Goal: Information Seeking & Learning: Check status

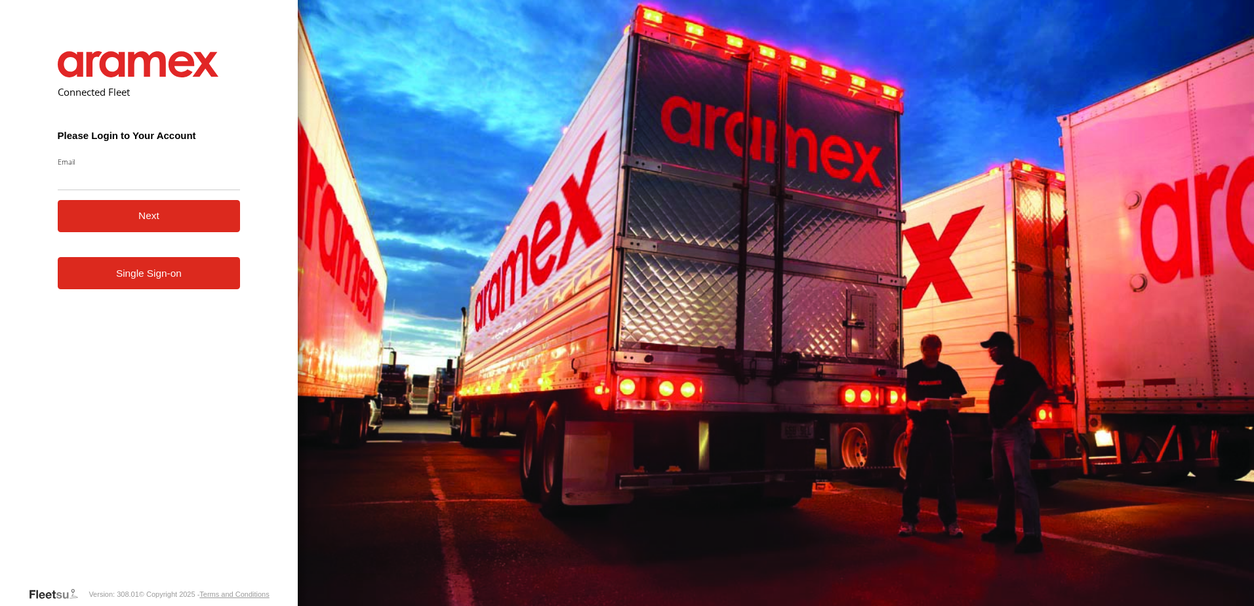
drag, startPoint x: 0, startPoint y: 0, endPoint x: 163, endPoint y: 176, distance: 239.9
click at [163, 176] on input "Email" at bounding box center [149, 179] width 183 height 24
type input "**********"
click at [197, 220] on button "Next" at bounding box center [149, 216] width 183 height 32
click at [159, 278] on link "Single Sign-on" at bounding box center [149, 273] width 183 height 32
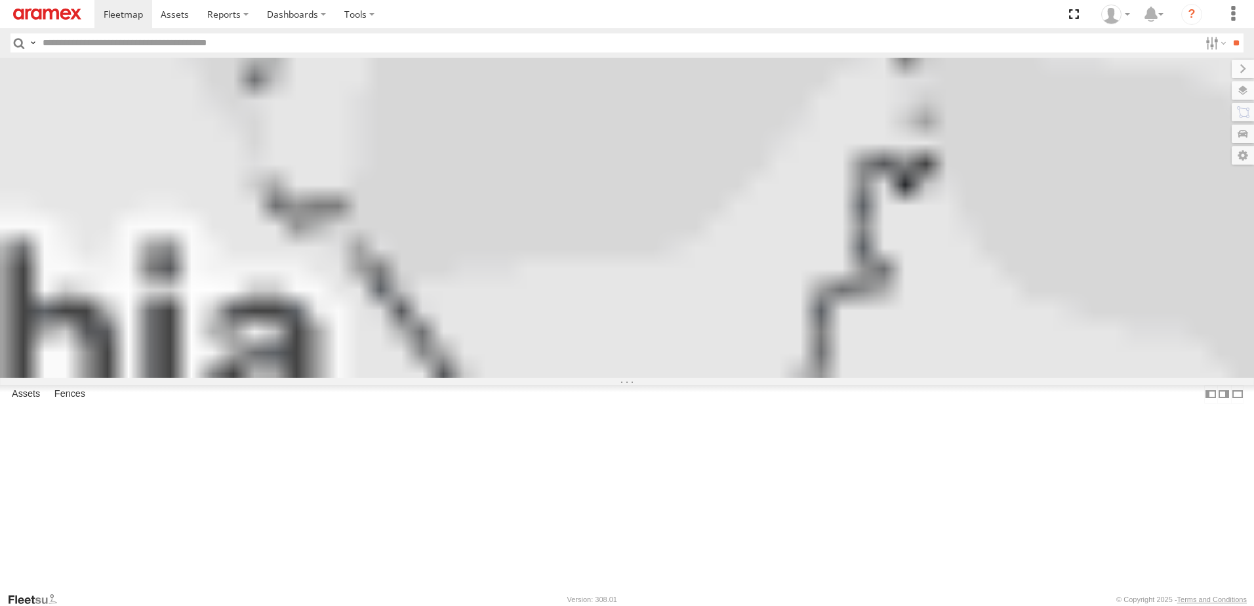
click at [153, 41] on input "text" at bounding box center [618, 42] width 1162 height 19
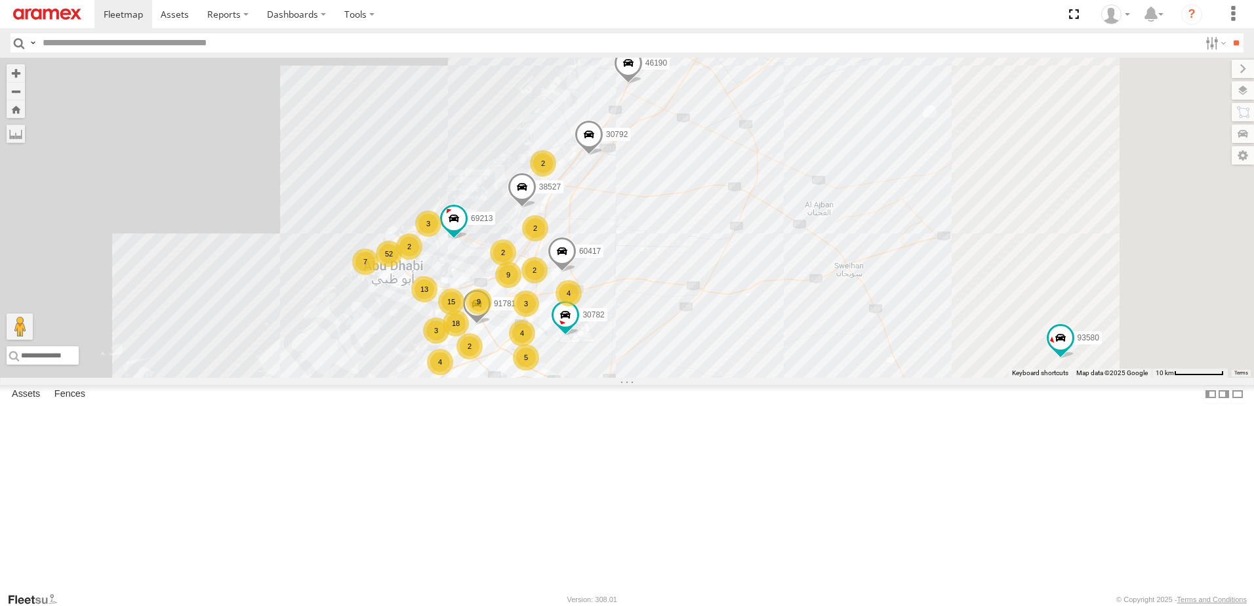
drag, startPoint x: 778, startPoint y: 294, endPoint x: 502, endPoint y: 270, distance: 276.4
click at [498, 271] on div "30426 88129 93586-auh 93580 30792 30427 93598 46190 93591 9 52 15 5 4 60417 2 1…" at bounding box center [627, 218] width 1254 height 320
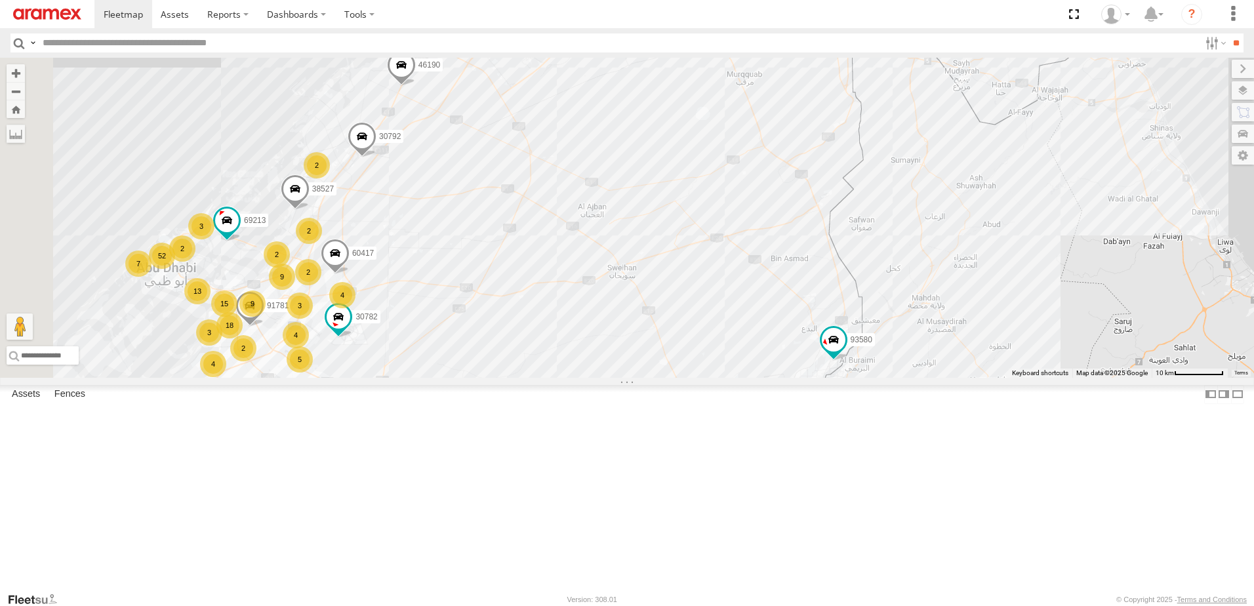
drag, startPoint x: 612, startPoint y: 247, endPoint x: 889, endPoint y: 261, distance: 277.7
click at [895, 264] on div "30426 88129 93586-auh 93580 30792 30427 93598 46190 93591 9 52 15 5 4 60417 2 1…" at bounding box center [627, 218] width 1254 height 320
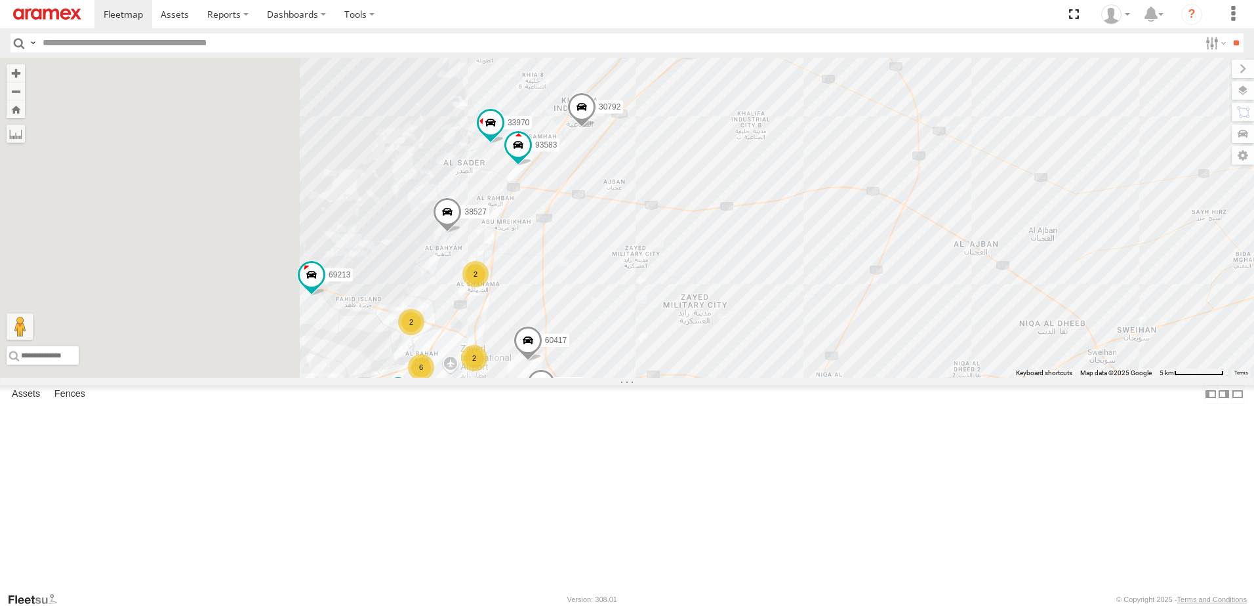
drag, startPoint x: 551, startPoint y: 292, endPoint x: 799, endPoint y: 261, distance: 249.2
click at [799, 261] on div "30426 88129 93586-auh 93580 30792 30427 93598 46190 93591 60417 38527 99476 692…" at bounding box center [627, 218] width 1254 height 320
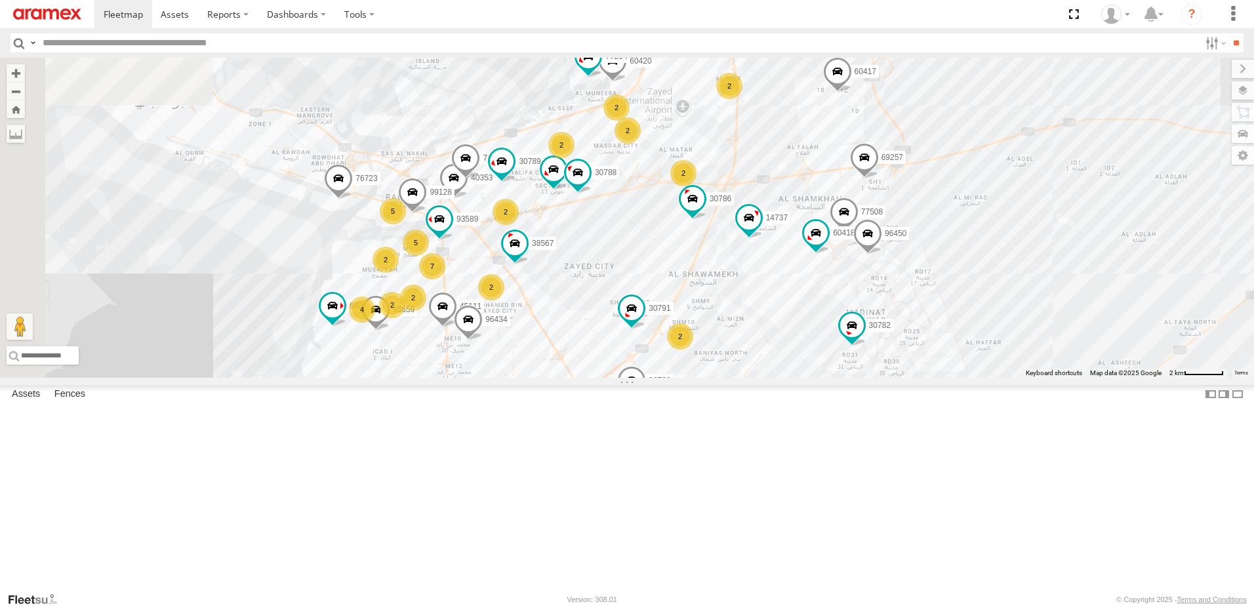
drag, startPoint x: 725, startPoint y: 302, endPoint x: 911, endPoint y: 140, distance: 246.4
click at [911, 140] on div "30426 88129 93586-auh 93580 30792 30427 93598 46190 93591 60417 38527 69213 307…" at bounding box center [627, 218] width 1254 height 320
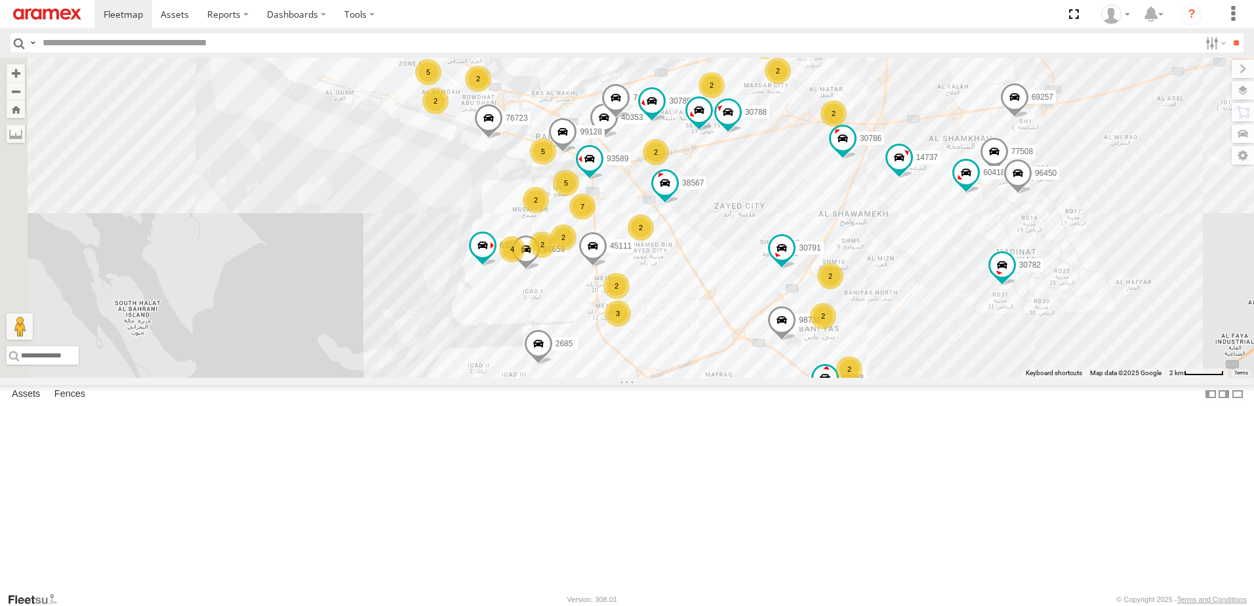
drag, startPoint x: 581, startPoint y: 161, endPoint x: 844, endPoint y: 167, distance: 263.0
click at [844, 167] on div "30426 88129 93586-auh 93580 30792 30427 93598 46190 93591 60417 38527 69213 307…" at bounding box center [627, 218] width 1254 height 320
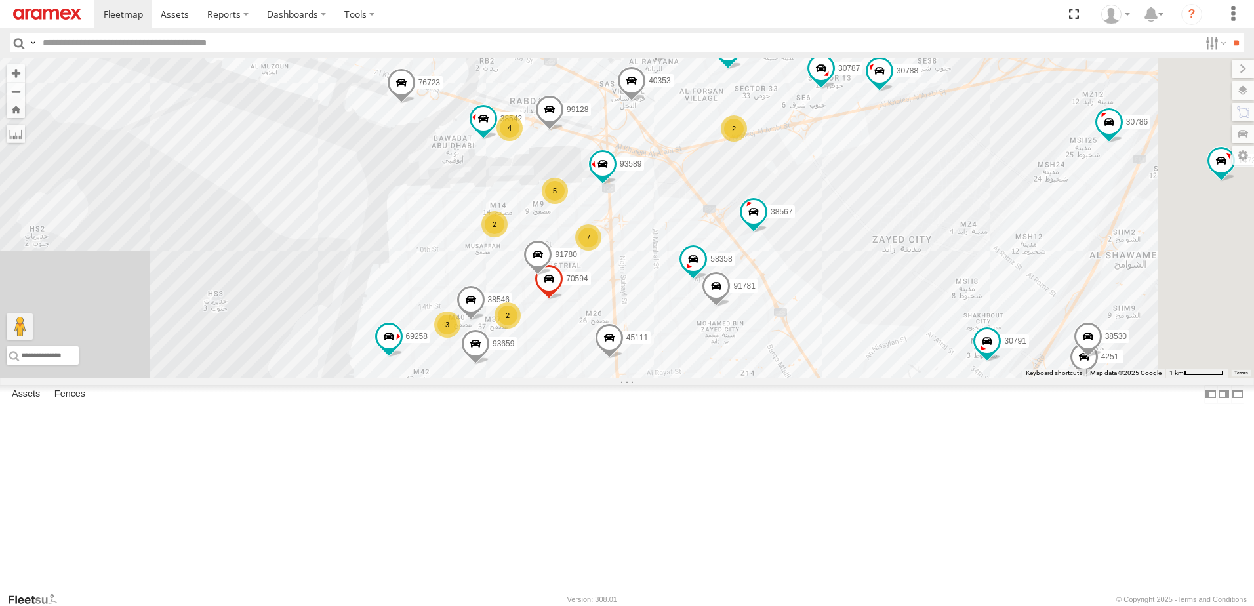
drag, startPoint x: 723, startPoint y: 263, endPoint x: 717, endPoint y: 288, distance: 25.8
click at [719, 288] on div "30426 88129 93586-auh 93580 30792 30427 93598 46190 93591 60417 38527 69213 307…" at bounding box center [627, 218] width 1254 height 320
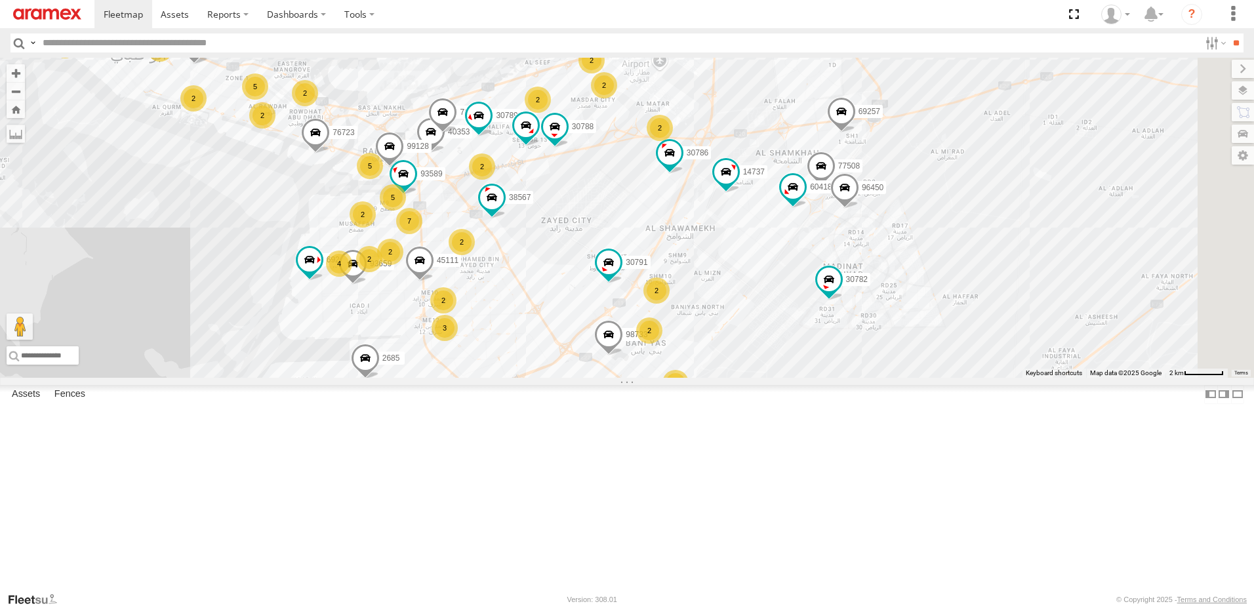
drag, startPoint x: 949, startPoint y: 287, endPoint x: 770, endPoint y: 290, distance: 178.4
click at [770, 290] on div "30426 88129 93586-auh 93580 30792 30427 93598 46190 93591 60417 38527 69213 307…" at bounding box center [627, 218] width 1254 height 320
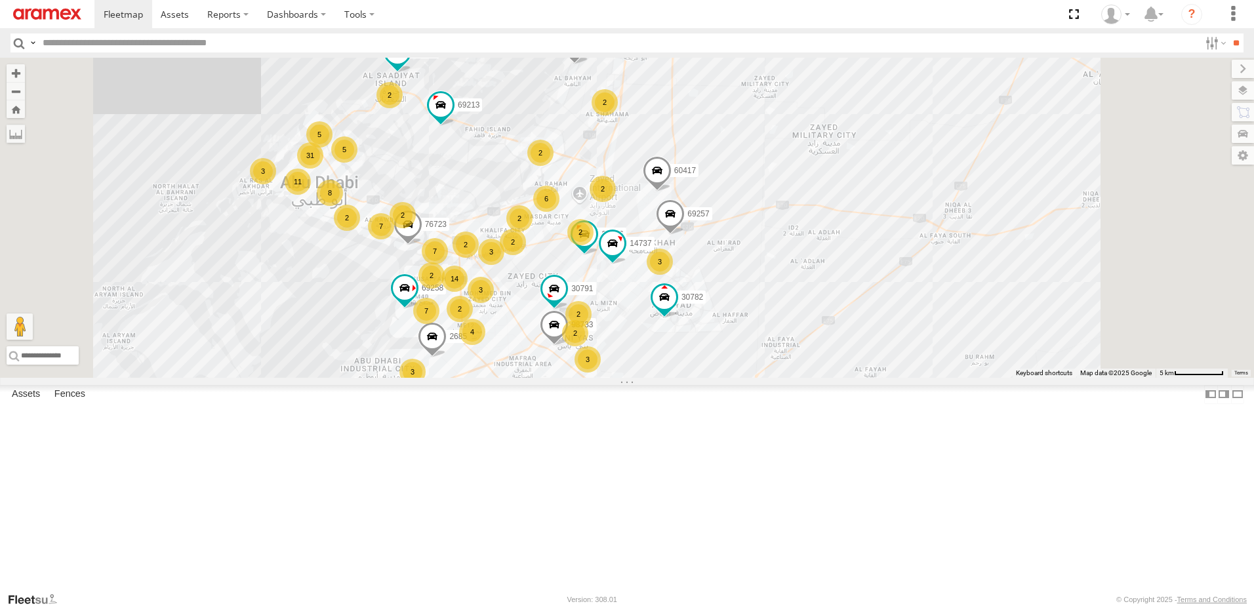
drag, startPoint x: 998, startPoint y: 151, endPoint x: 936, endPoint y: 262, distance: 126.8
click at [936, 262] on div "30426 88129 93586-auh 93580 30792 30427 93598 46190 93591 60417 38527 69213 307…" at bounding box center [627, 218] width 1254 height 320
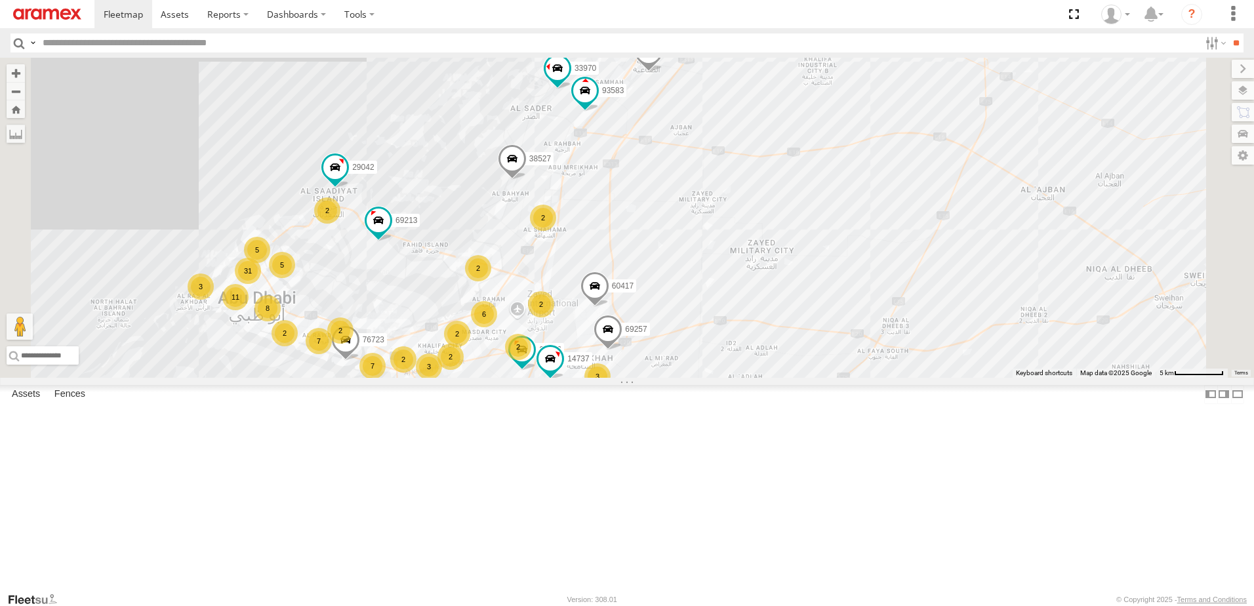
drag, startPoint x: 1001, startPoint y: 117, endPoint x: 923, endPoint y: 299, distance: 197.7
click at [923, 299] on div "30426 88129 93586-auh 93580 30792 30427 93598 46190 93591 60417 38527 69213 307…" at bounding box center [627, 218] width 1254 height 320
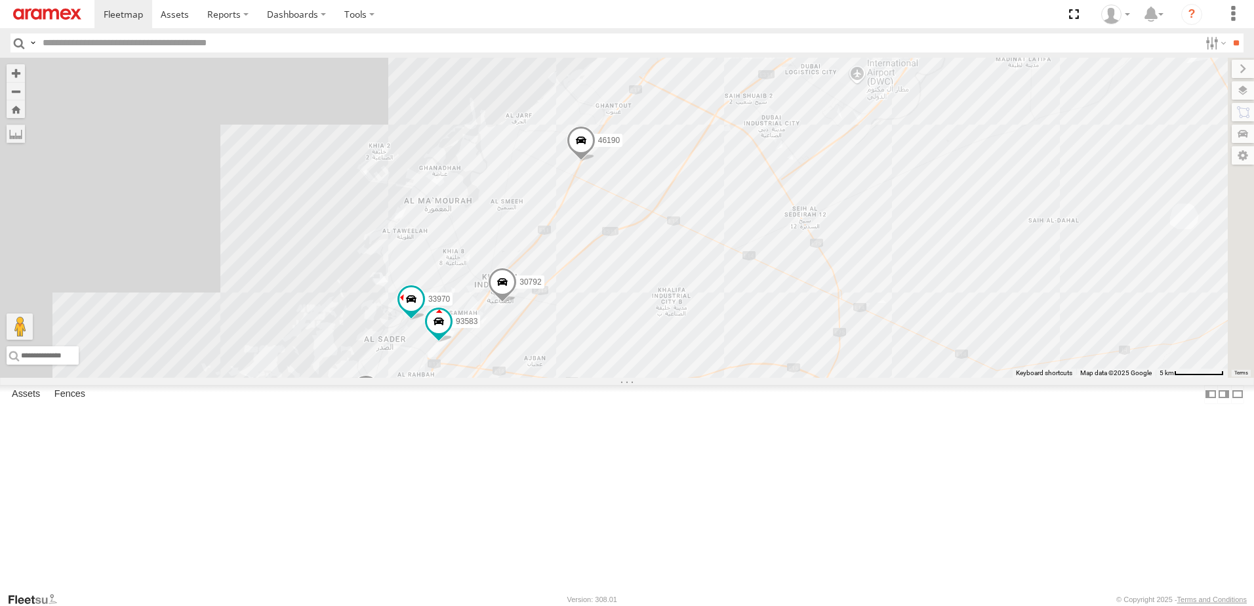
drag, startPoint x: 946, startPoint y: 177, endPoint x: 820, endPoint y: 331, distance: 199.0
click at [820, 331] on div "30426 88129 93586-auh 93580 30792 30427 93598 46190 93591 60417 38527 69213 307…" at bounding box center [627, 218] width 1254 height 320
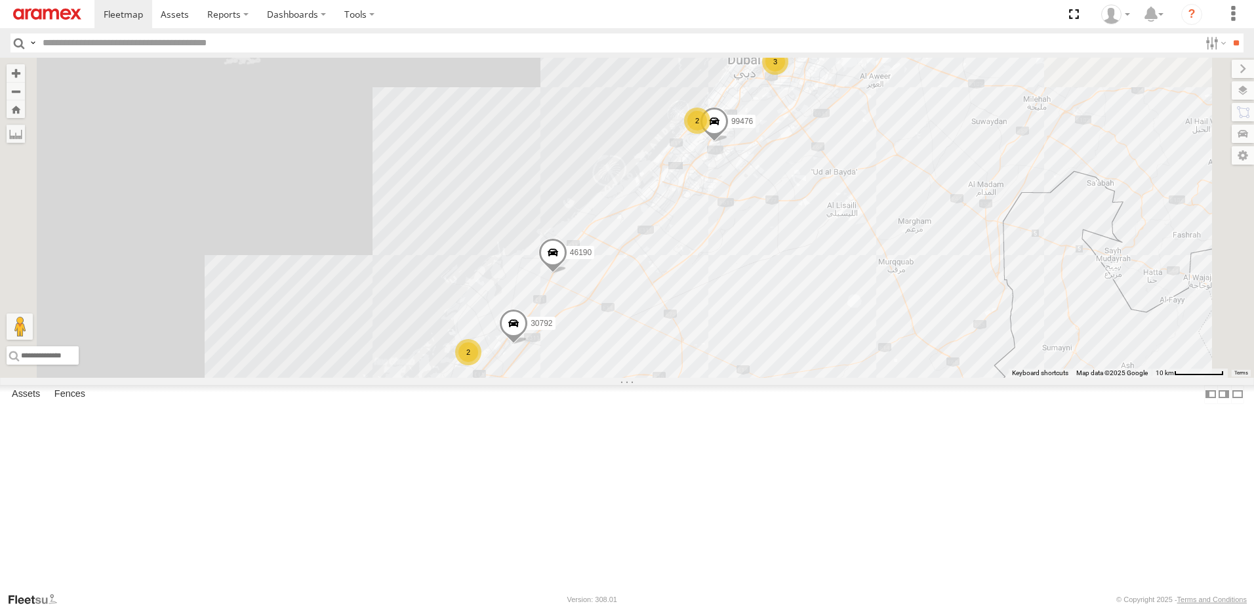
drag, startPoint x: 934, startPoint y: 188, endPoint x: 856, endPoint y: 290, distance: 128.6
click at [856, 290] on div "30426 88129 93586-auh 93580 30792 30427 93598 46190 93591 60417 69213 30782 994…" at bounding box center [627, 218] width 1254 height 320
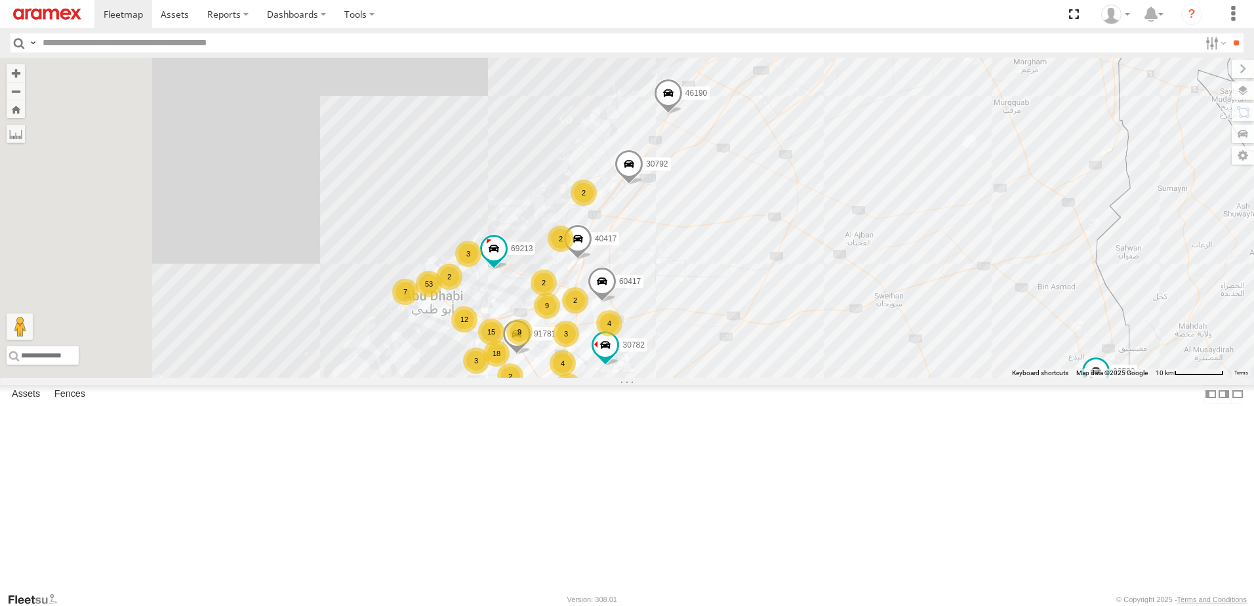
drag, startPoint x: 564, startPoint y: 512, endPoint x: 745, endPoint y: 285, distance: 290.7
click at [745, 285] on div "30426 88129 93586-auh 93580 30792 30427 93598 46190 93591 60417 69213 30782 994…" at bounding box center [627, 218] width 1254 height 320
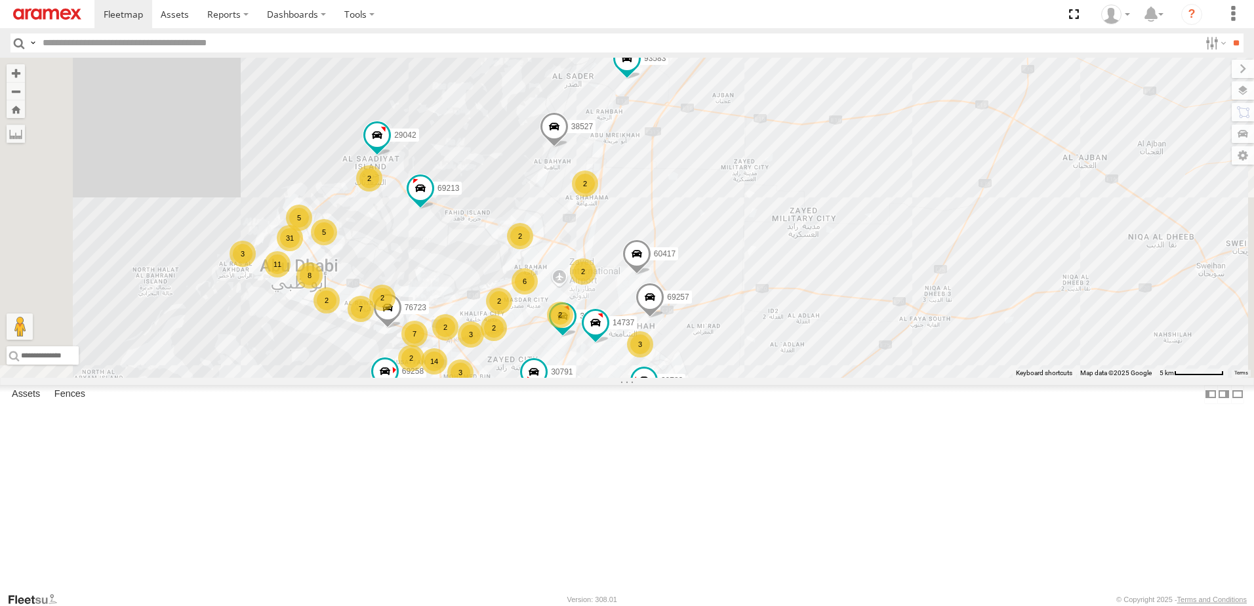
drag, startPoint x: 816, startPoint y: 223, endPoint x: 774, endPoint y: 283, distance: 72.9
click at [774, 283] on div "30426 88129 93586-auh 93580 30792 30427 93598 46190 93591 60417 69213 30782 994…" at bounding box center [627, 218] width 1254 height 320
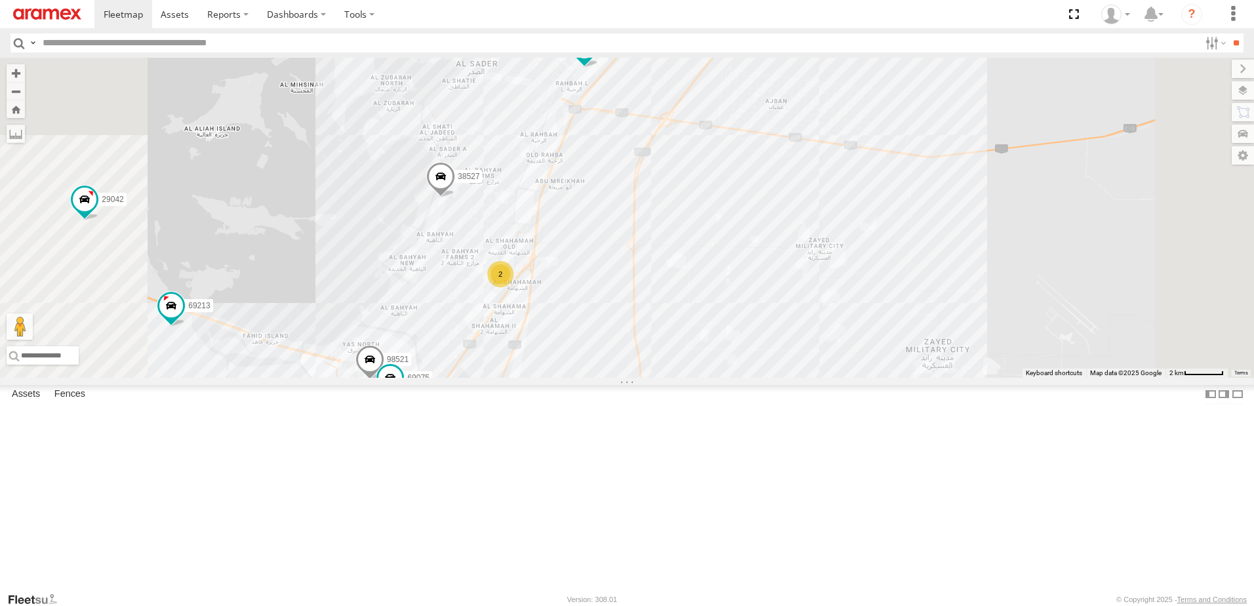
click at [513, 287] on div "2" at bounding box center [500, 274] width 26 height 26
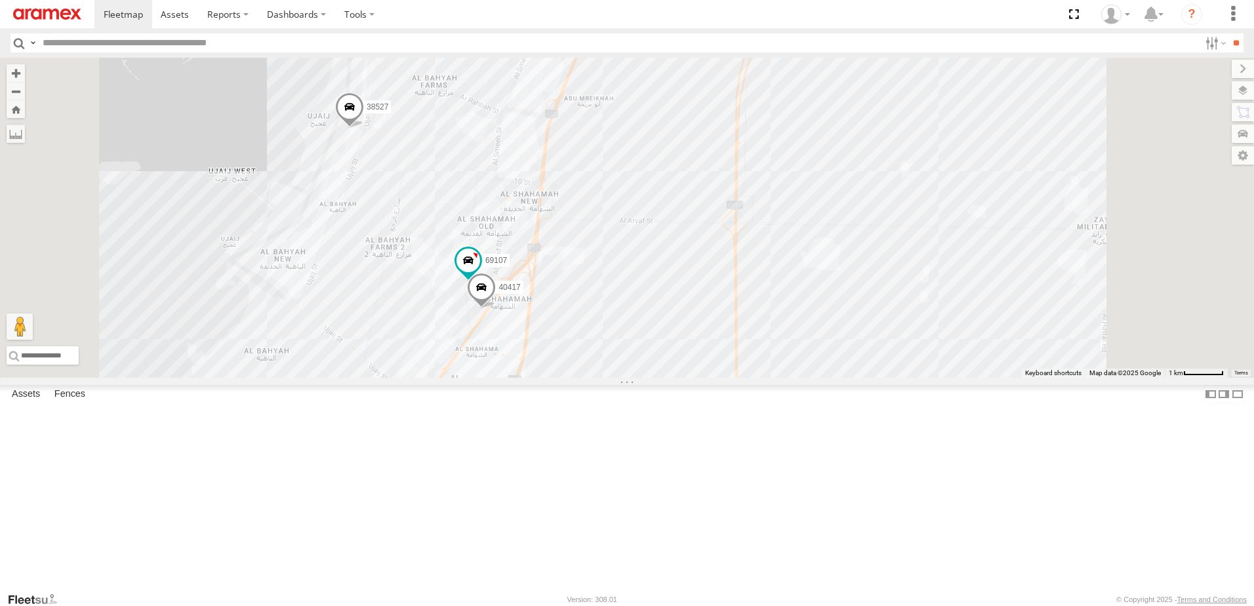
click at [496, 309] on span at bounding box center [481, 290] width 29 height 35
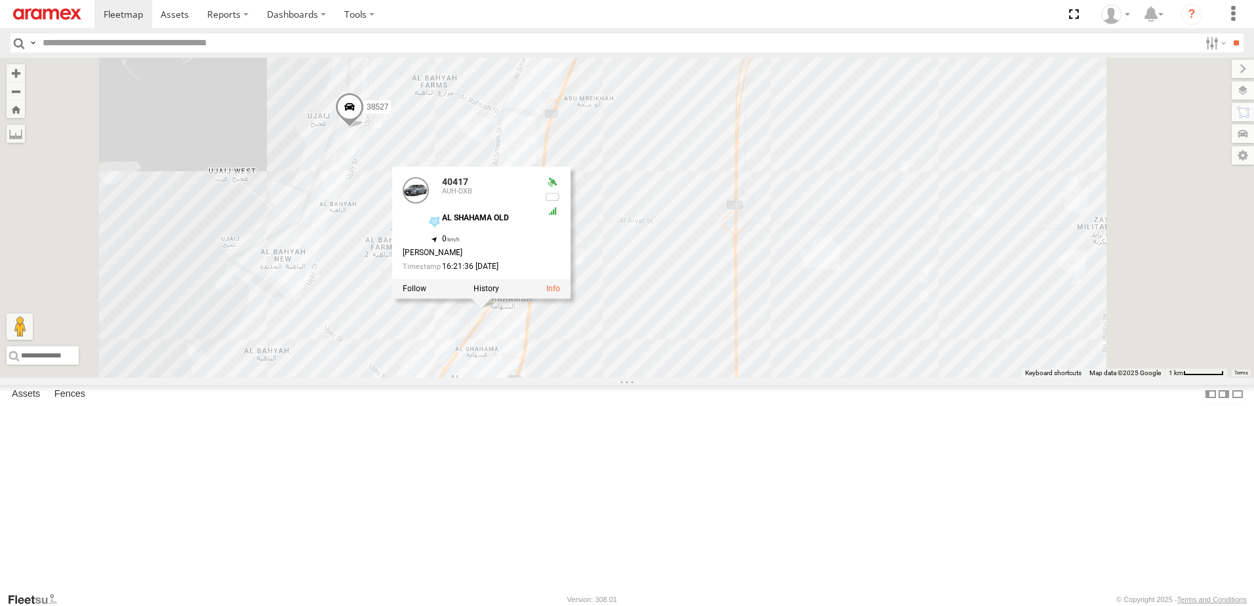
click at [614, 378] on div "30426 88129 93586-auh 93580 30792 30427 93598 46190 93591 60417 69213 30782 994…" at bounding box center [627, 218] width 1254 height 320
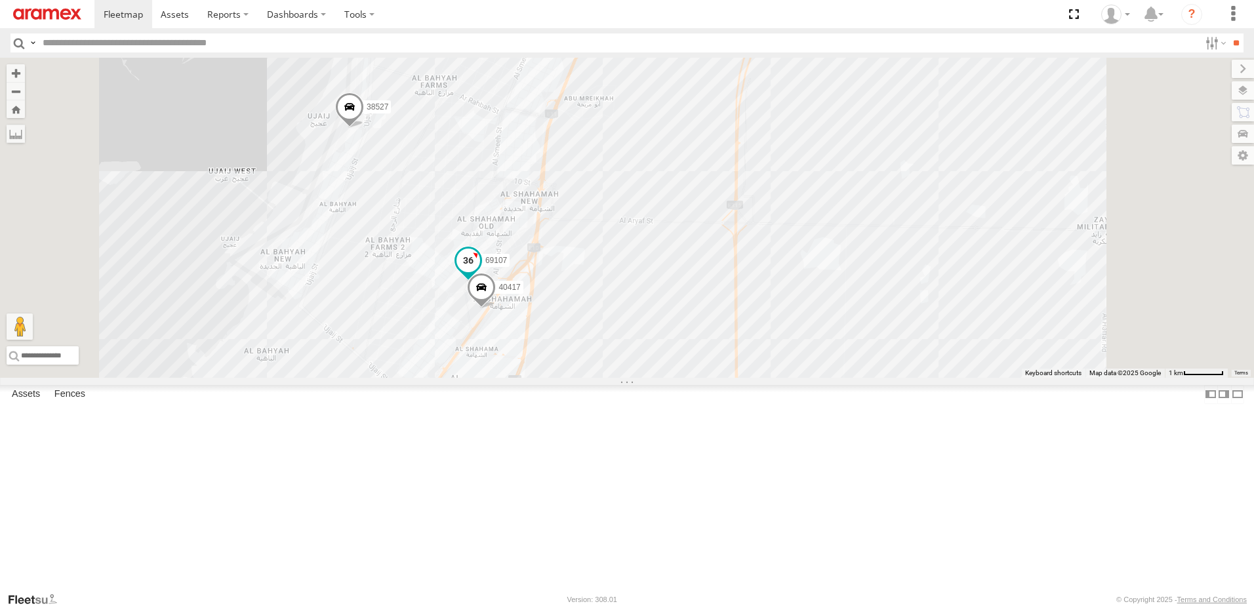
click at [480, 273] on span at bounding box center [468, 261] width 24 height 24
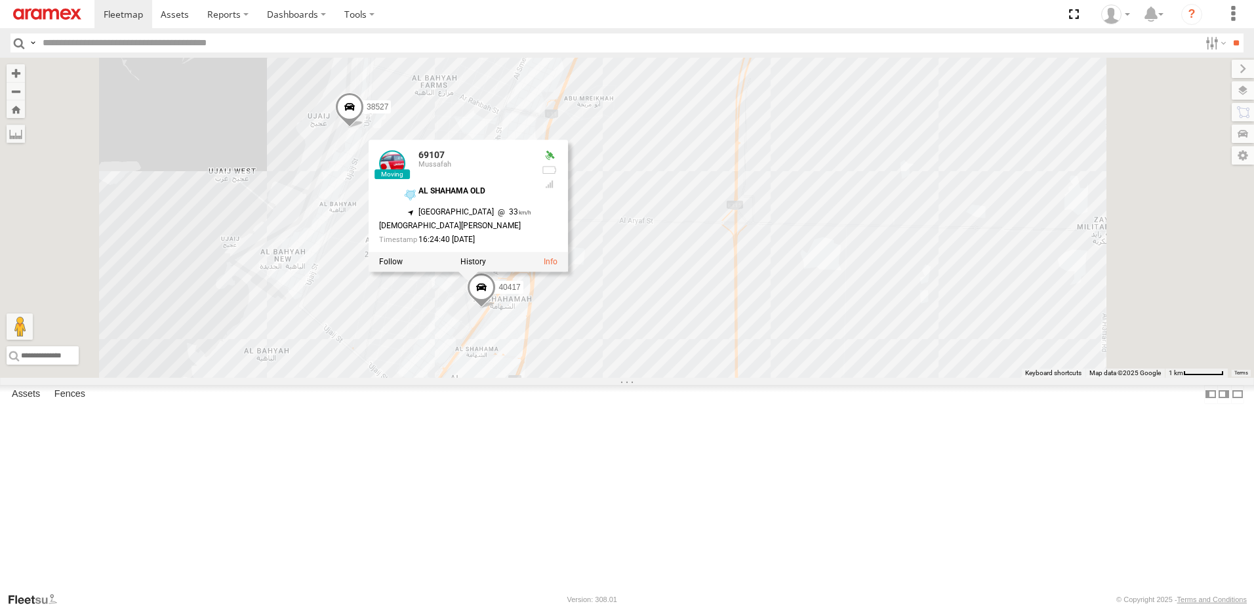
click at [615, 378] on div "30426 88129 93586-auh 93580 30792 30427 93598 46190 93591 60417 69213 30782 994…" at bounding box center [627, 218] width 1254 height 320
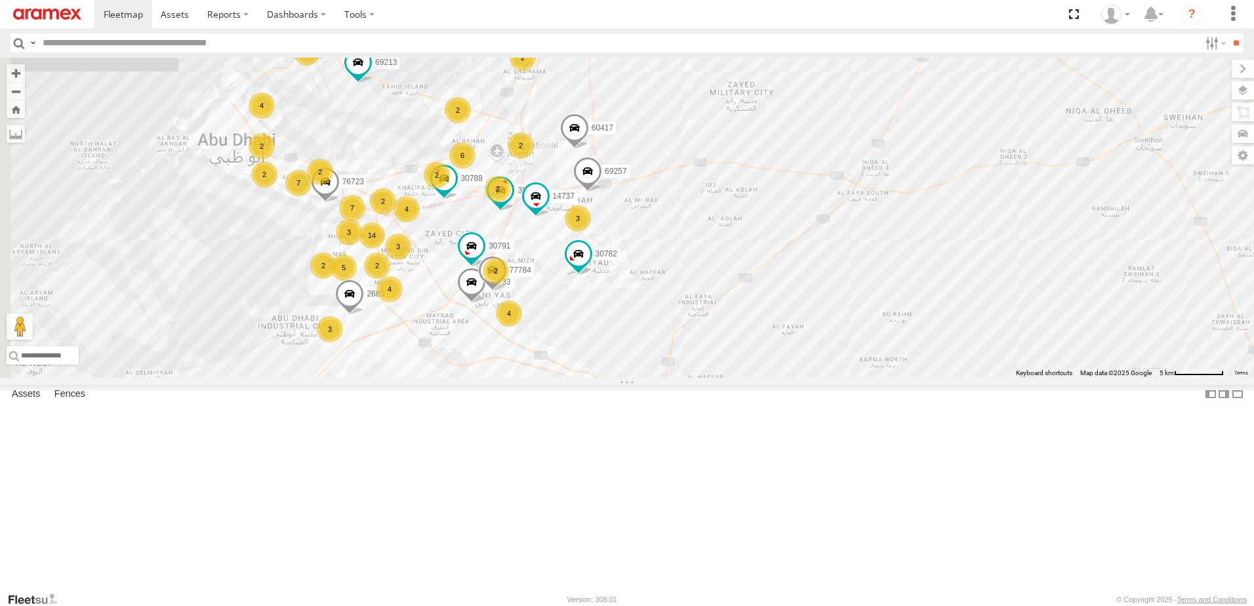
drag, startPoint x: 595, startPoint y: 378, endPoint x: 710, endPoint y: 207, distance: 206.4
click at [710, 207] on div "30426 88129 93586-auh 93580 30792 30427 93598 46190 93591 60417 69213 30782 994…" at bounding box center [627, 218] width 1254 height 320
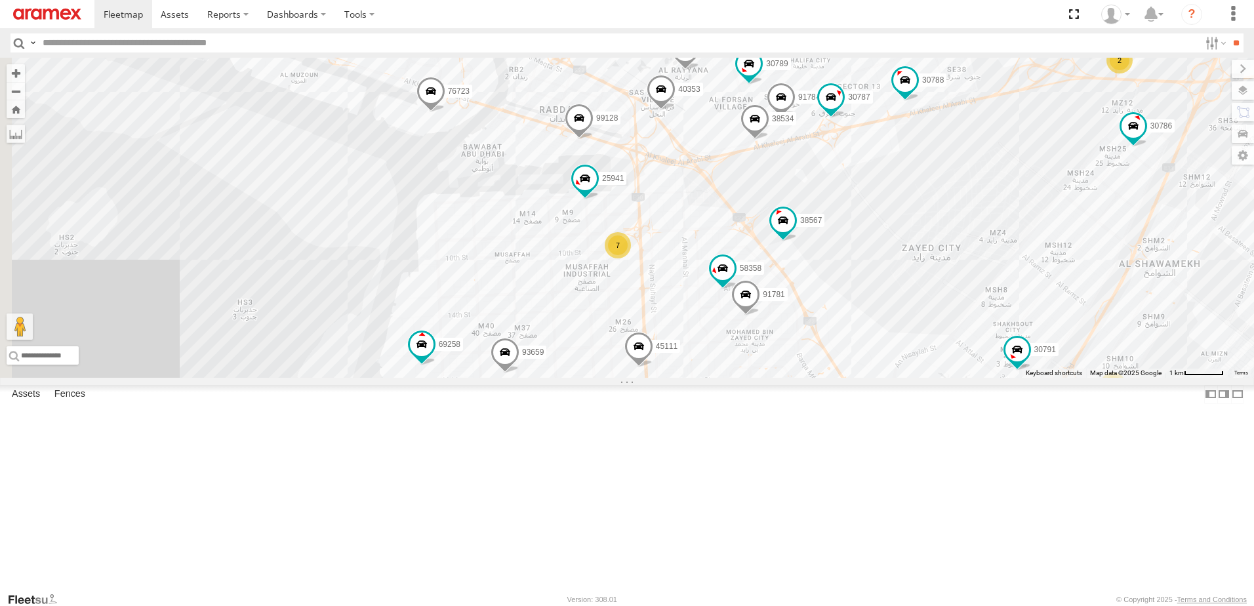
drag, startPoint x: 486, startPoint y: 395, endPoint x: 929, endPoint y: 357, distance: 444.9
click at [929, 357] on div "30426 88129 93586-auh 93580 30792 30427 93598 46190 93591 60417 69213 30782 994…" at bounding box center [627, 218] width 1254 height 320
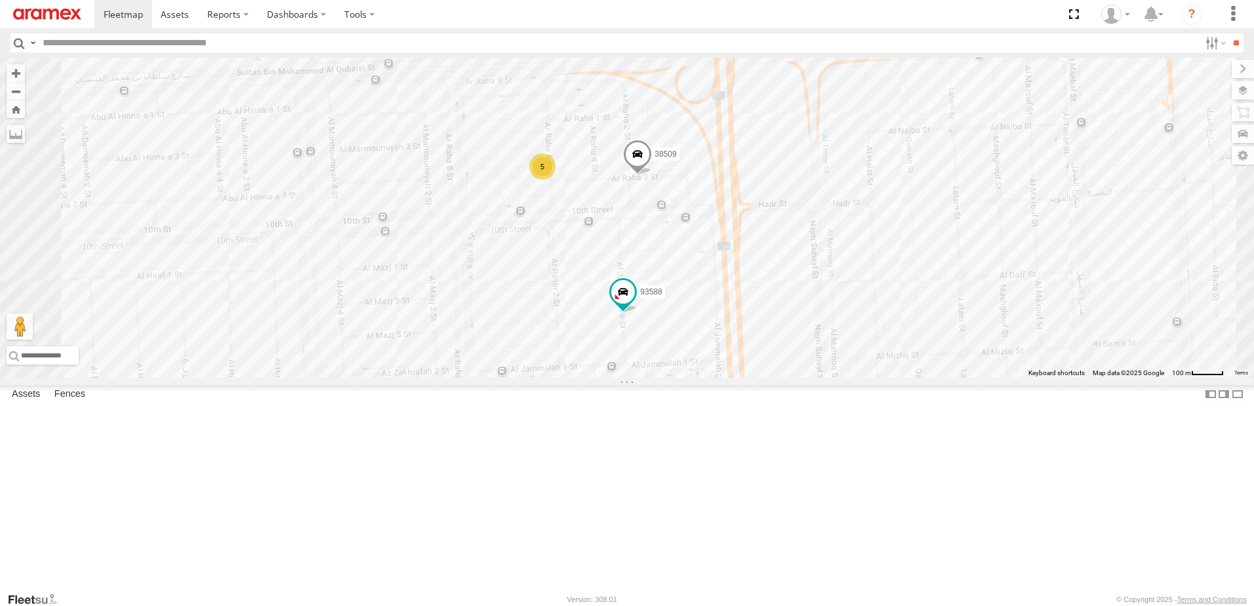
click at [652, 175] on span at bounding box center [637, 157] width 29 height 35
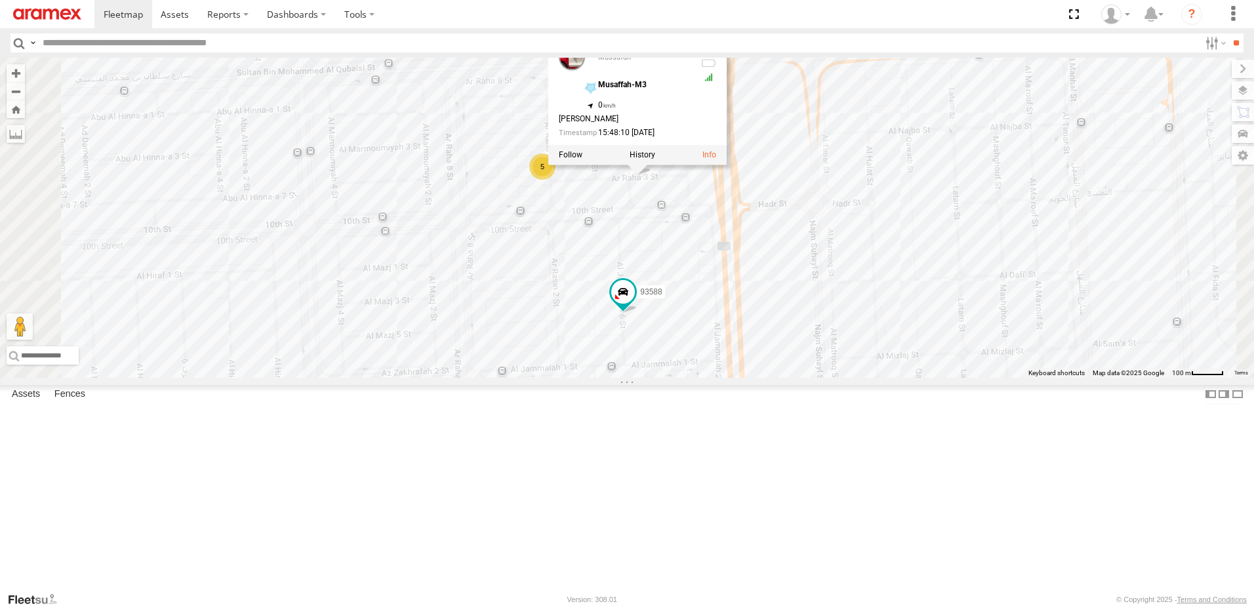
click at [795, 310] on div "30426 88129 93586-auh 93580 30792 30427 93598 46190 93591 60417 69213 30782 994…" at bounding box center [627, 218] width 1254 height 320
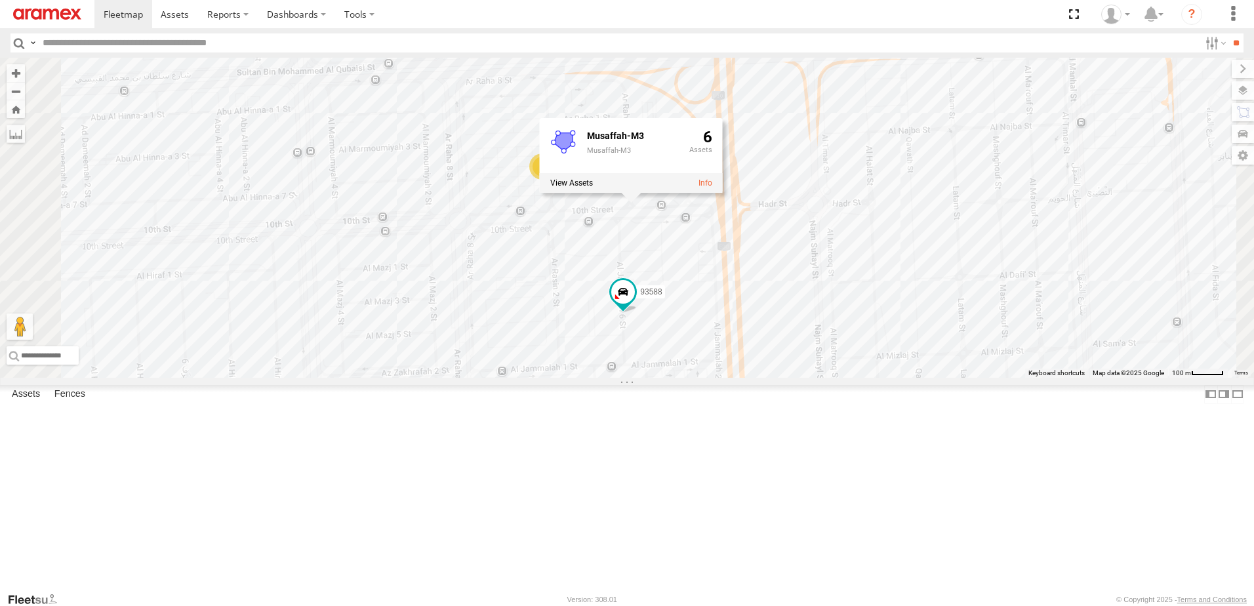
click at [998, 283] on div "30426 88129 93586-auh 93580 30792 30427 93598 46190 93591 60417 69213 30782 994…" at bounding box center [627, 218] width 1254 height 320
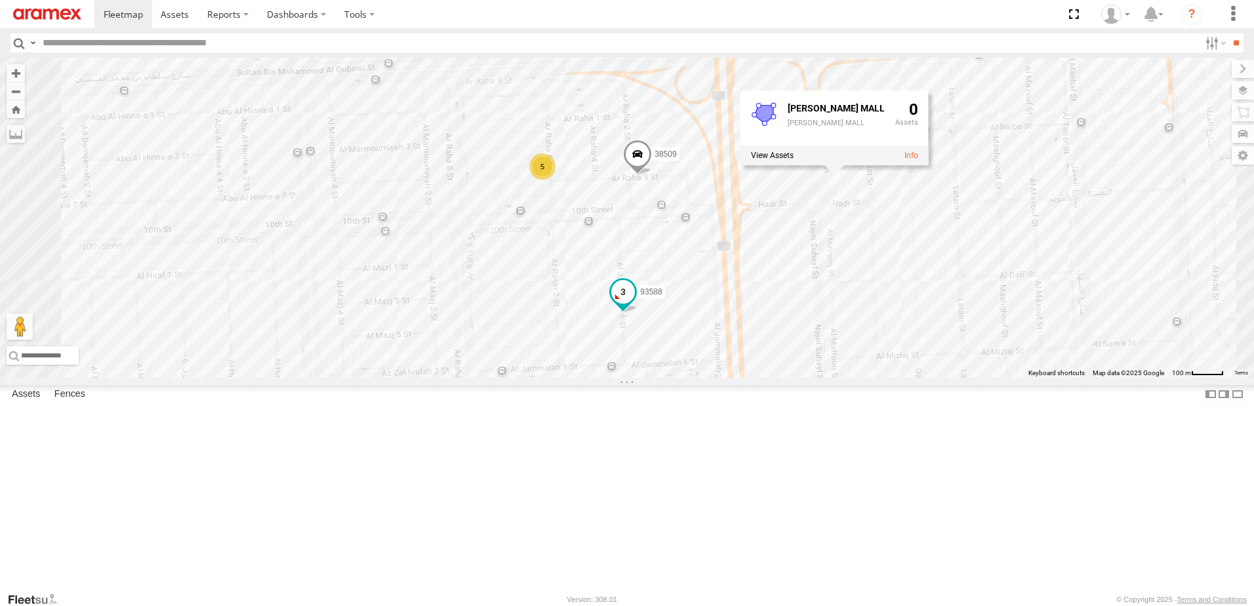
click at [635, 304] on span at bounding box center [623, 292] width 24 height 24
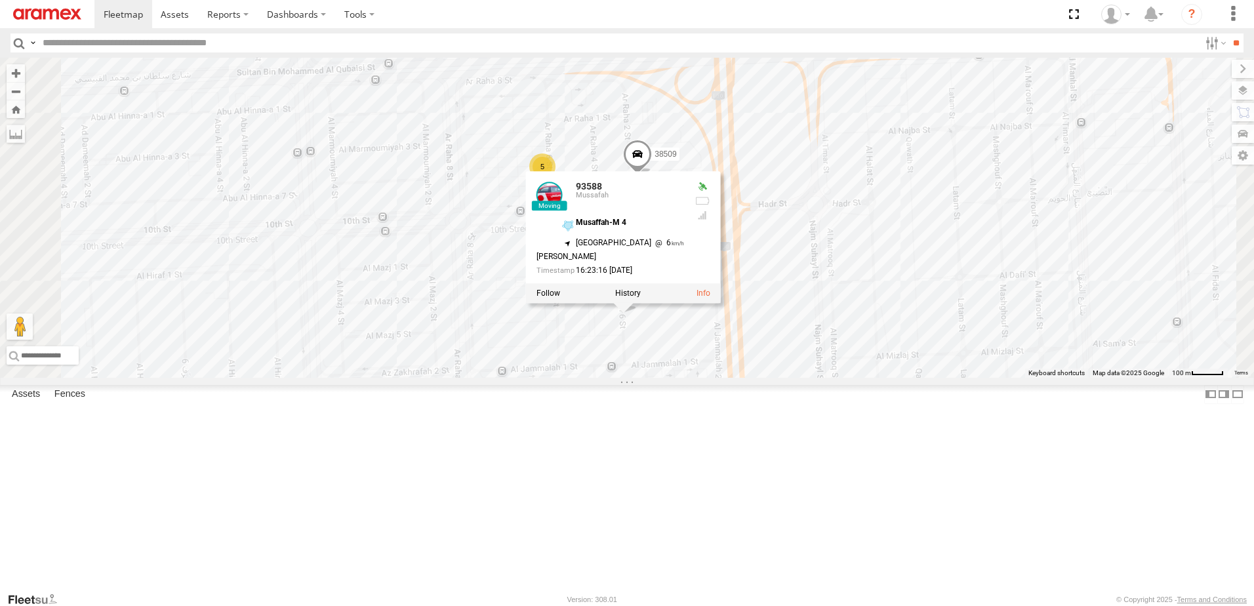
click at [1006, 377] on div "30426 88129 93586-auh 93580 30792 30427 93598 46190 93591 60417 69213 30782 994…" at bounding box center [627, 218] width 1254 height 320
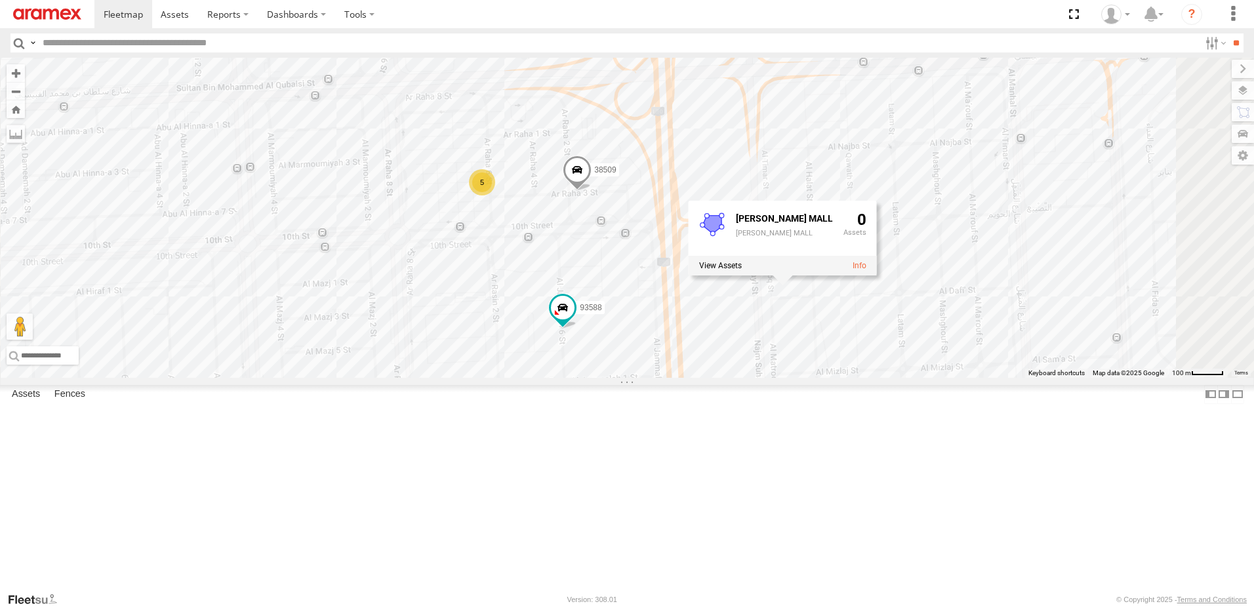
drag, startPoint x: 988, startPoint y: 137, endPoint x: 914, endPoint y: 164, distance: 78.8
click at [915, 164] on div "30426 88129 93586-auh 93580 30792 30427 93598 46190 93591 60417 69213 30782 994…" at bounding box center [627, 218] width 1254 height 320
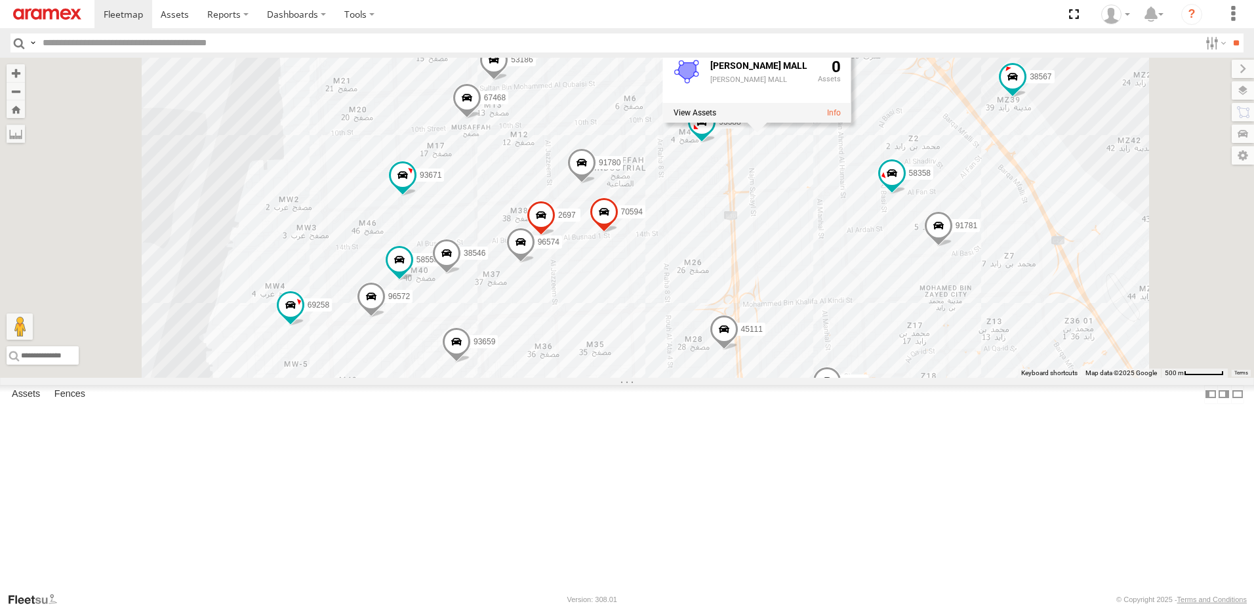
click at [966, 314] on div "30426 88129 93586-auh 93580 30792 30427 93598 46190 93591 60417 69213 30782 994…" at bounding box center [627, 218] width 1254 height 320
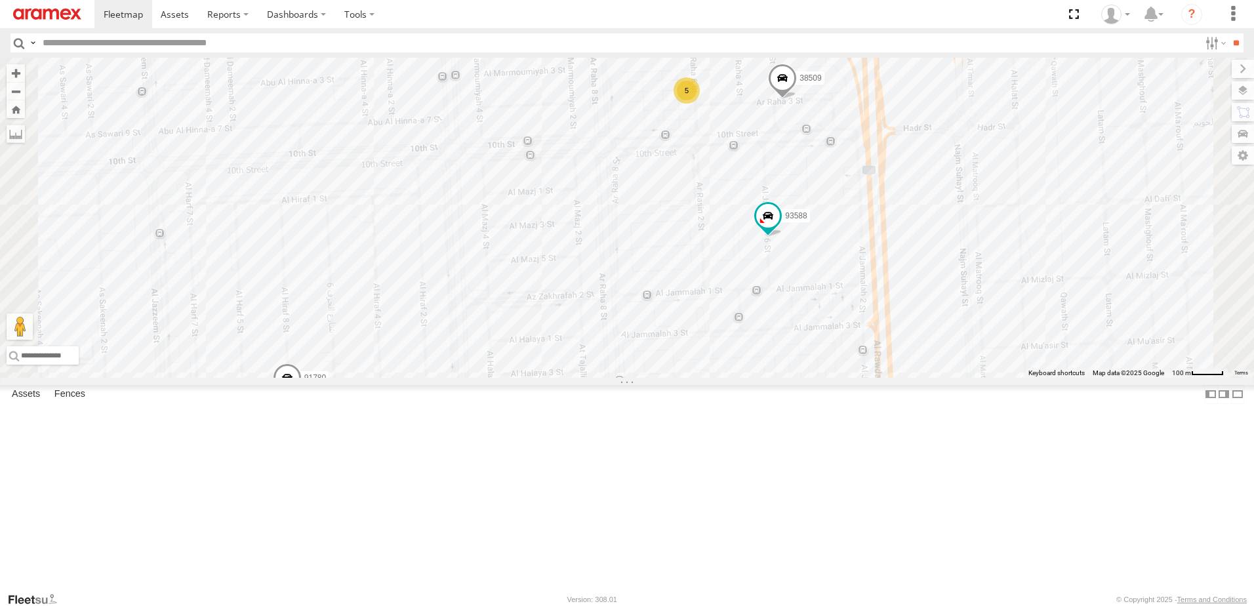
click at [700, 104] on div "5" at bounding box center [686, 90] width 26 height 26
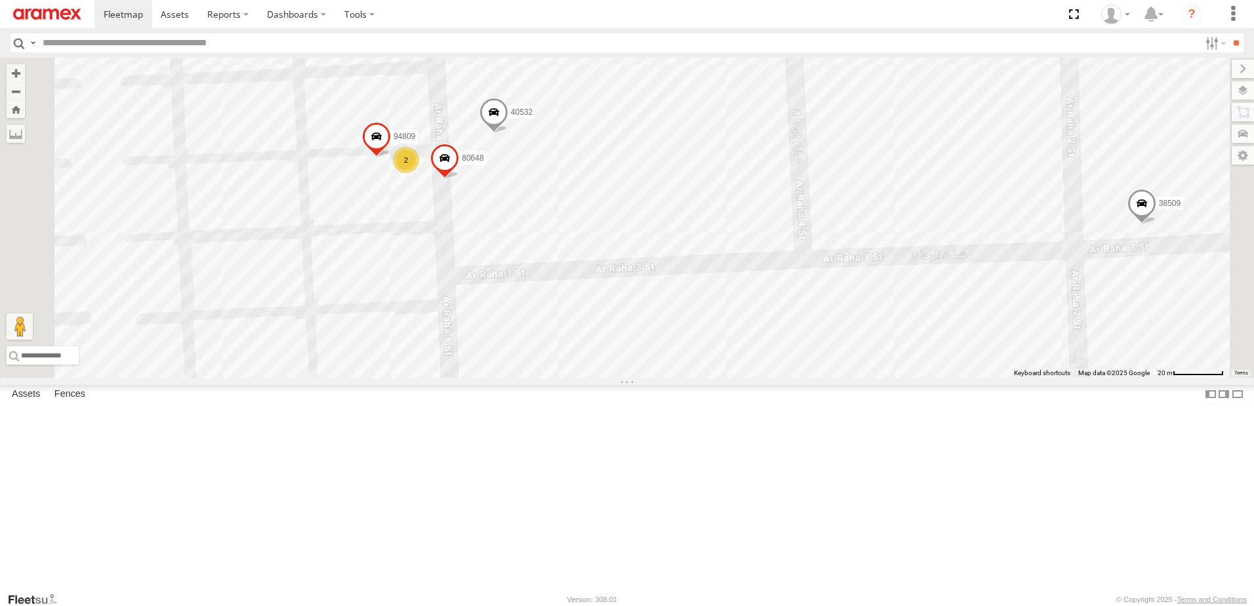
click at [419, 173] on div "2" at bounding box center [406, 160] width 26 height 26
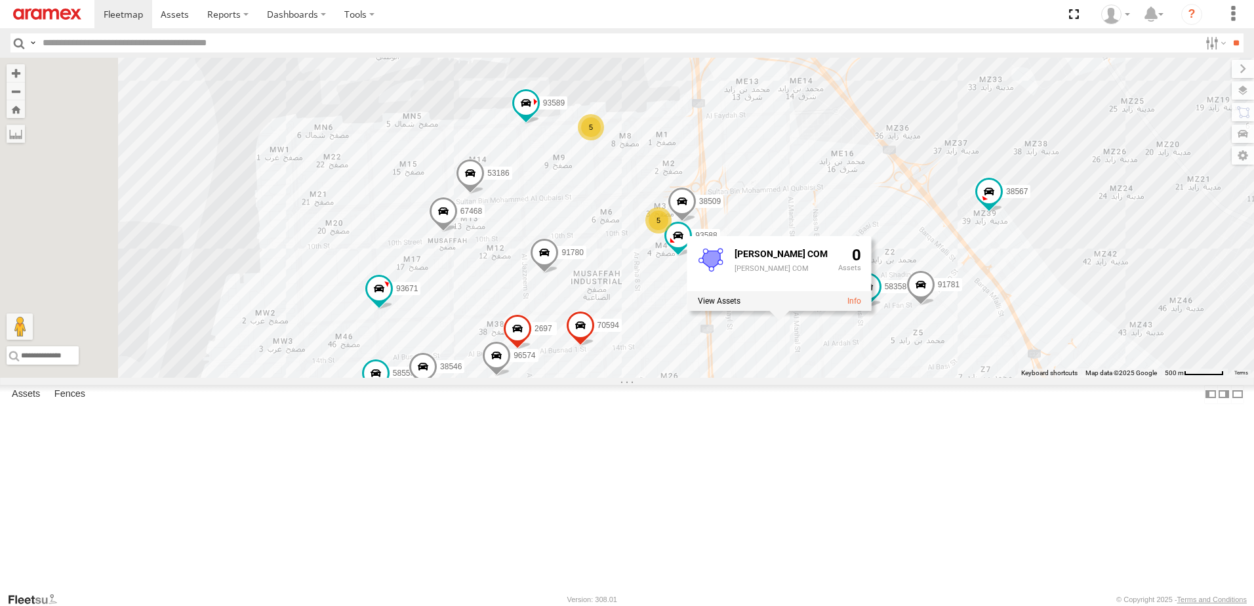
drag, startPoint x: 693, startPoint y: 209, endPoint x: 728, endPoint y: 276, distance: 75.4
click at [728, 276] on div "30426 88129 93586-auh 93580 30792 30427 93598 46190 93591 60417 69213 30782 994…" at bounding box center [627, 218] width 1254 height 320
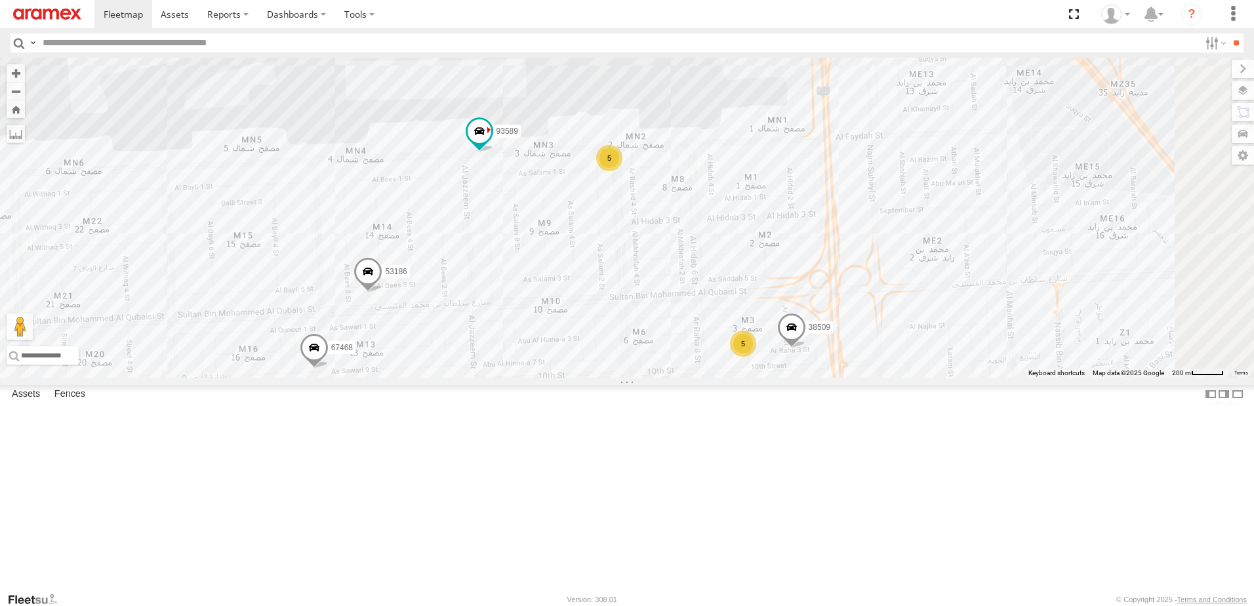
click at [622, 171] on div "5" at bounding box center [609, 158] width 26 height 26
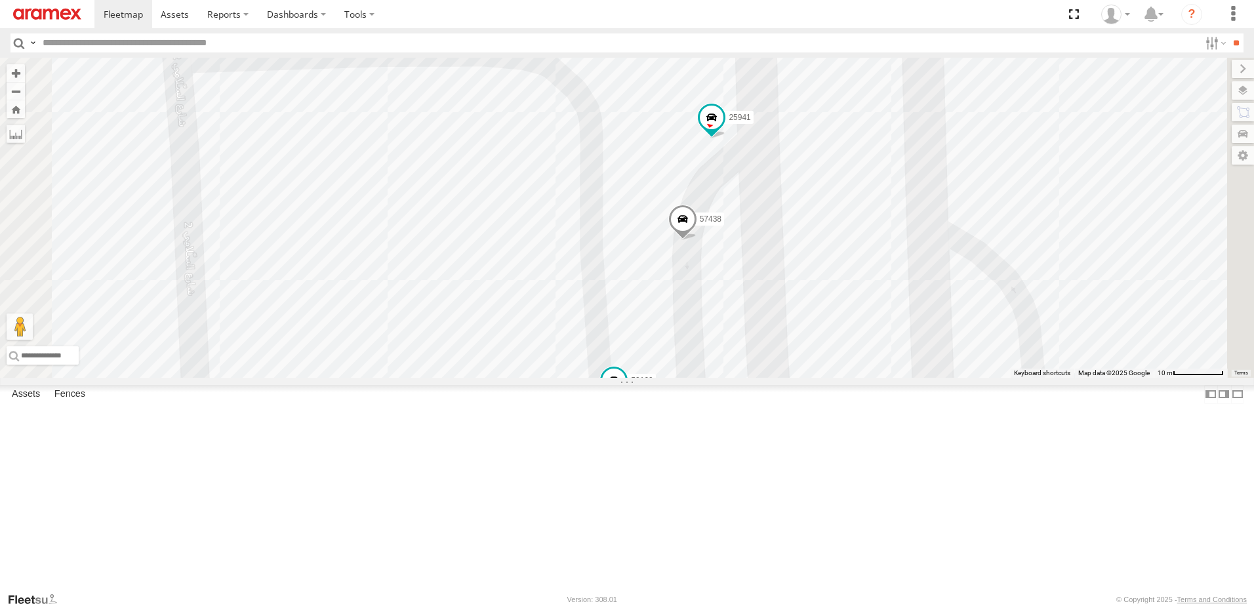
click at [560, 20] on span at bounding box center [545, 2] width 29 height 35
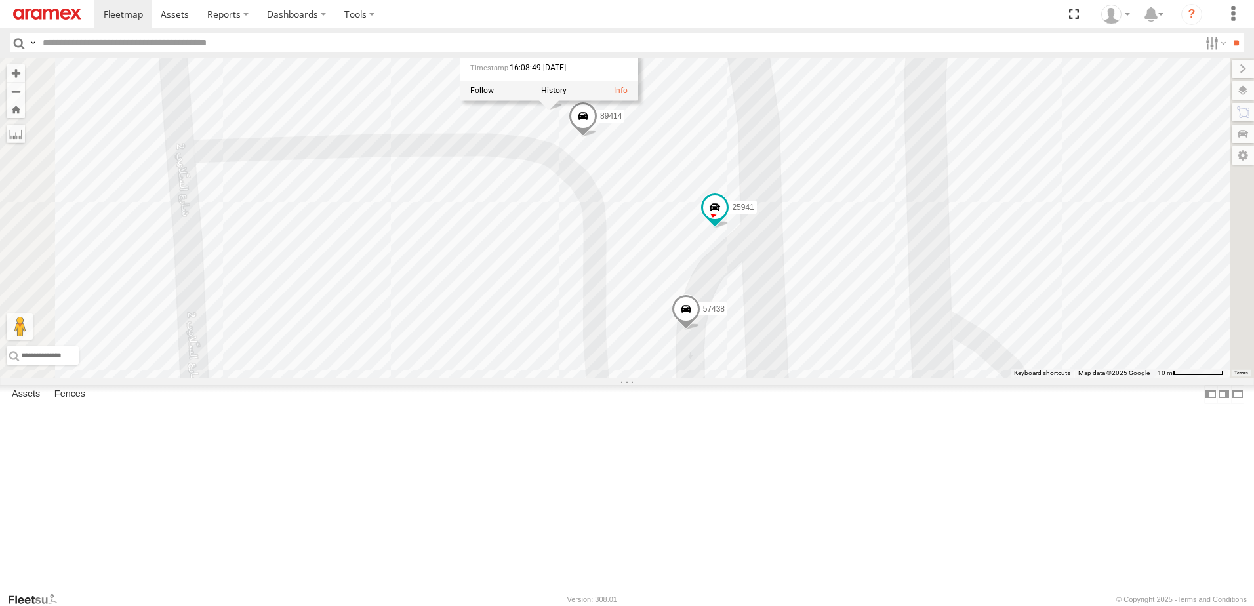
drag, startPoint x: 830, startPoint y: 121, endPoint x: 830, endPoint y: 208, distance: 87.2
click at [831, 207] on div "30426 88129 93586-auh 93580 30792 30427 93598 46190 93591 60417 69213 30782 994…" at bounding box center [627, 218] width 1254 height 320
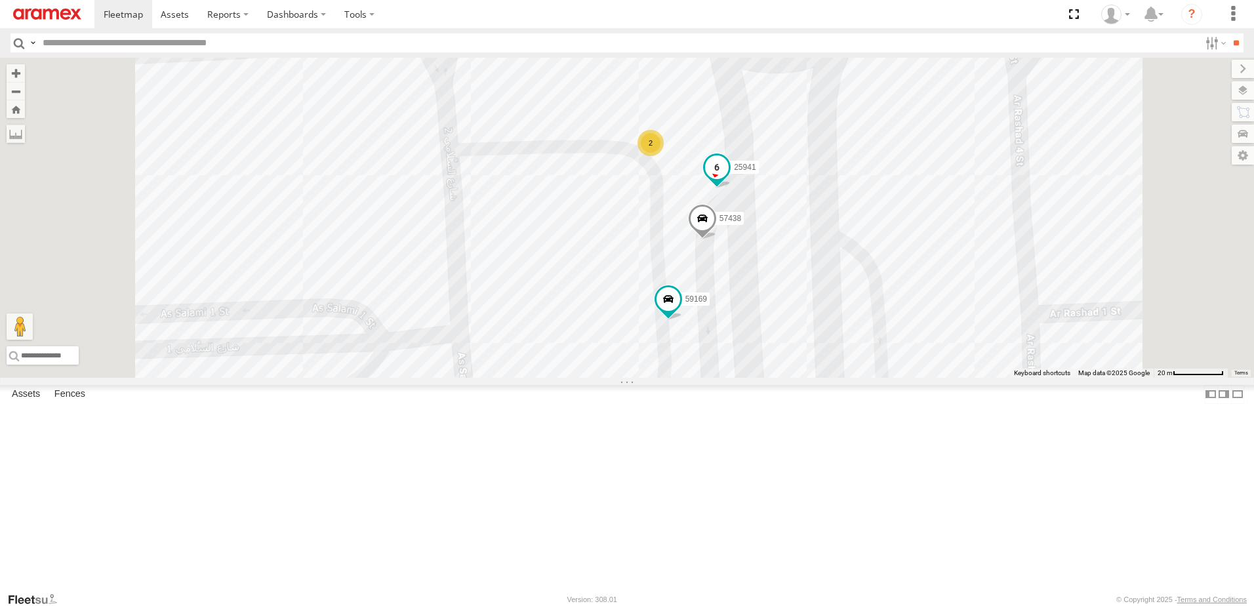
click at [728, 179] on span at bounding box center [717, 167] width 24 height 24
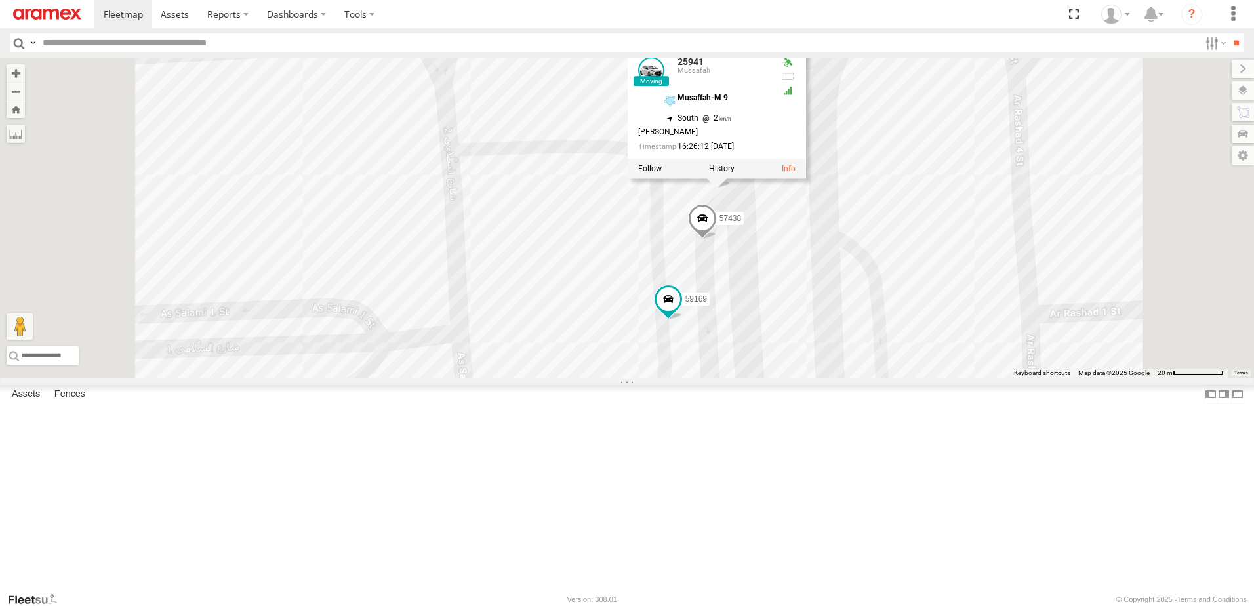
click at [1117, 270] on div "30426 88129 93586-auh 93580 30792 30427 93598 46190 93591 60417 69213 30782 994…" at bounding box center [627, 218] width 1254 height 320
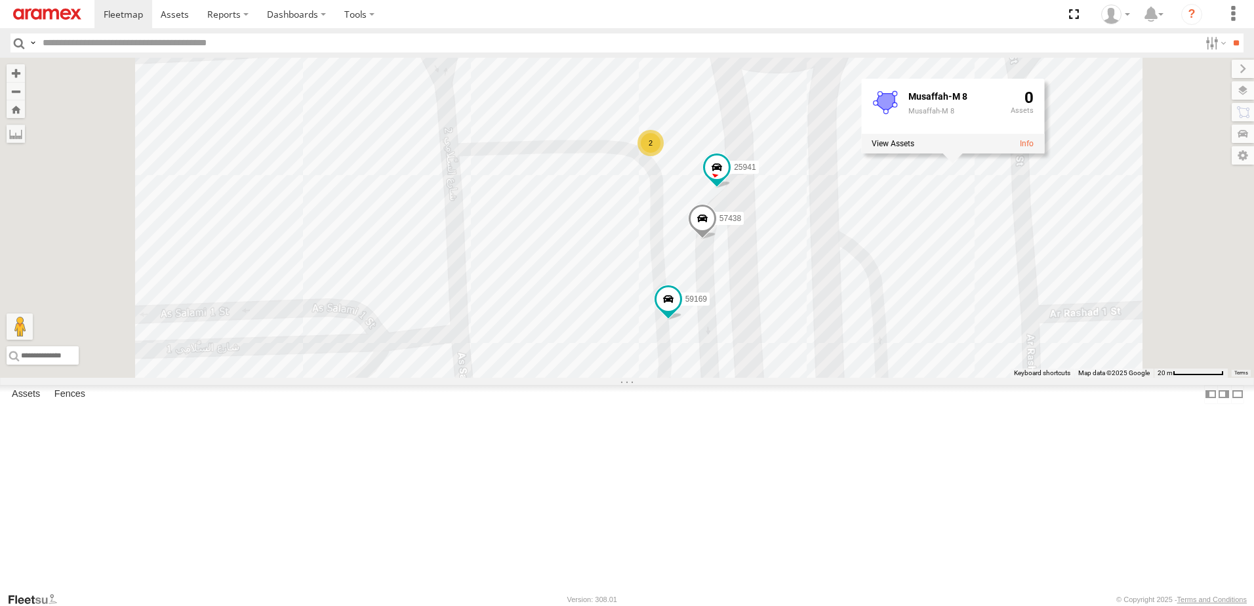
drag, startPoint x: 955, startPoint y: 155, endPoint x: 669, endPoint y: 467, distance: 422.3
click at [670, 378] on div "30426 88129 93586-auh 93580 30792 30427 93598 46190 93591 60417 69213 30782 994…" at bounding box center [627, 218] width 1254 height 320
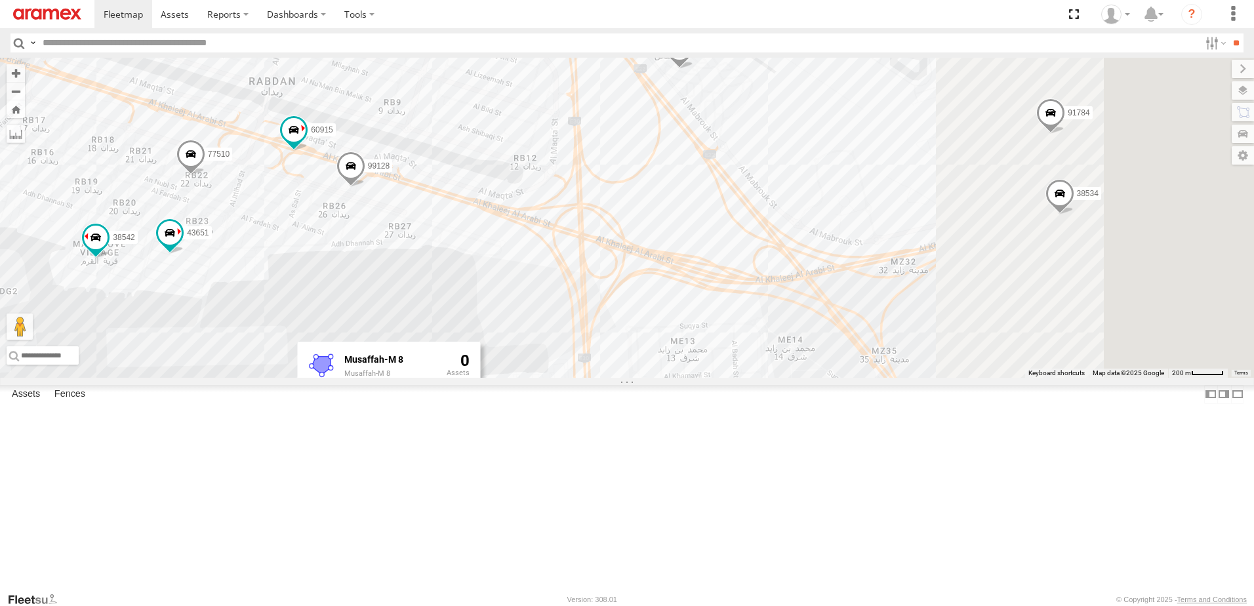
drag, startPoint x: 1053, startPoint y: 226, endPoint x: 723, endPoint y: 348, distance: 352.0
click at [723, 348] on div "30426 88129 93586-auh 93580 30792 30427 93598 46190 93591 60417 69213 30782 994…" at bounding box center [627, 218] width 1254 height 320
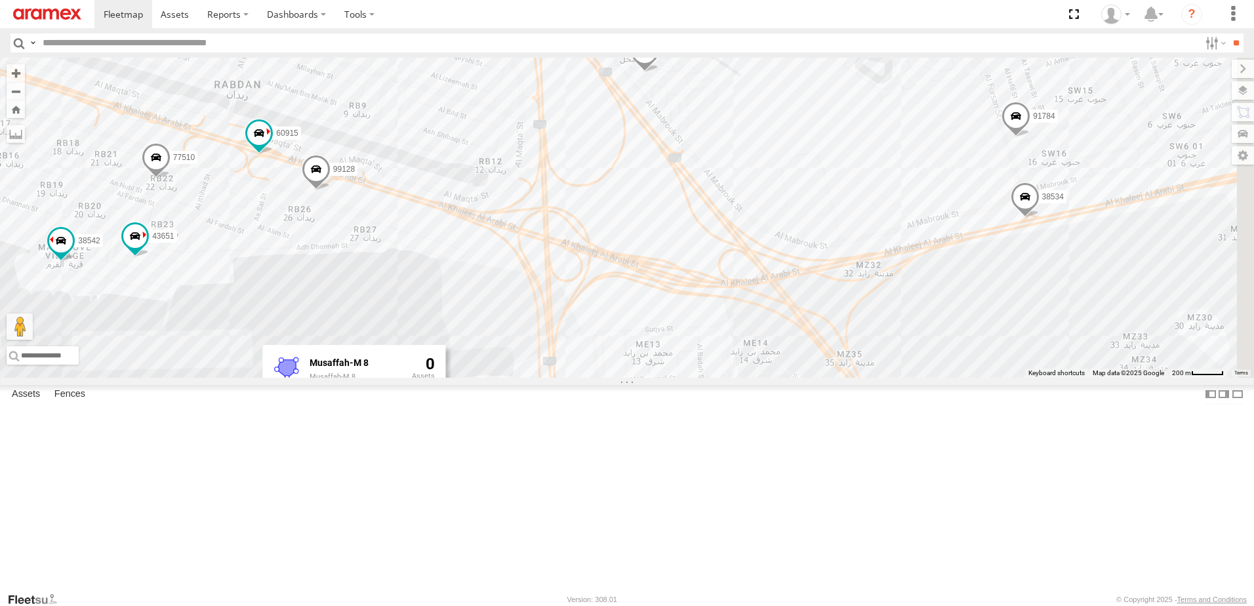
drag, startPoint x: 794, startPoint y: 310, endPoint x: 707, endPoint y: 356, distance: 98.0
click at [733, 346] on div "30426 88129 93586-auh 93580 30792 30427 93598 46190 93591 60417 69213 30782 994…" at bounding box center [627, 218] width 1254 height 320
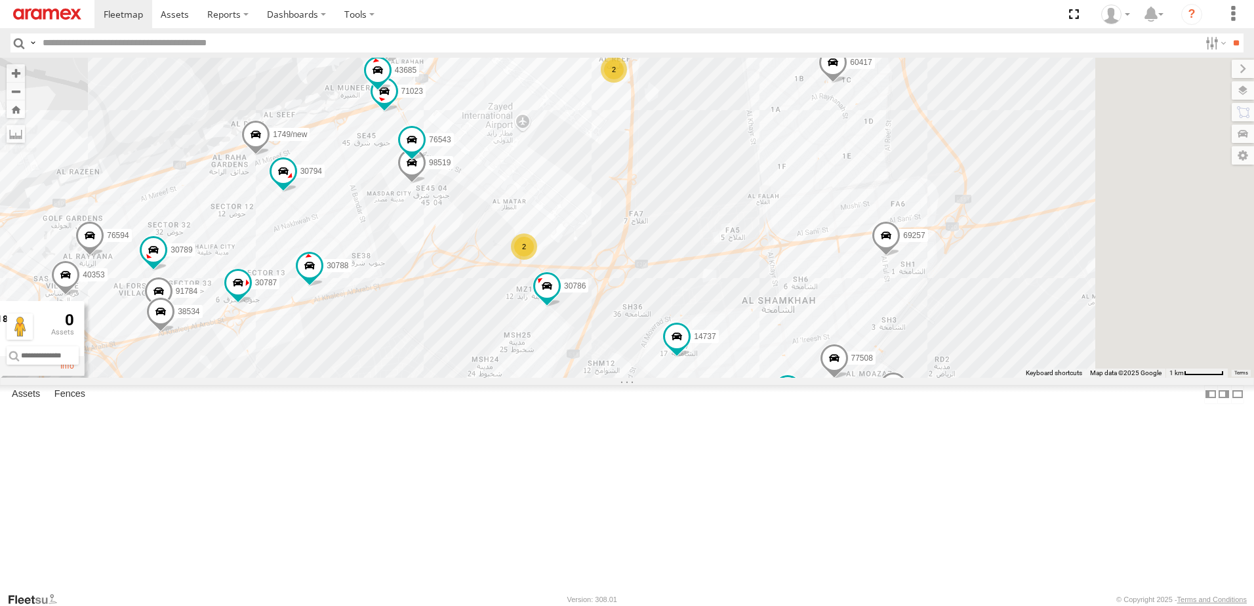
drag, startPoint x: 993, startPoint y: 356, endPoint x: 593, endPoint y: 418, distance: 404.0
click at [593, 378] on div "30426 88129 93586-auh 93580 30792 30427 93598 46190 93591 60417 69213 30782 994…" at bounding box center [627, 218] width 1254 height 320
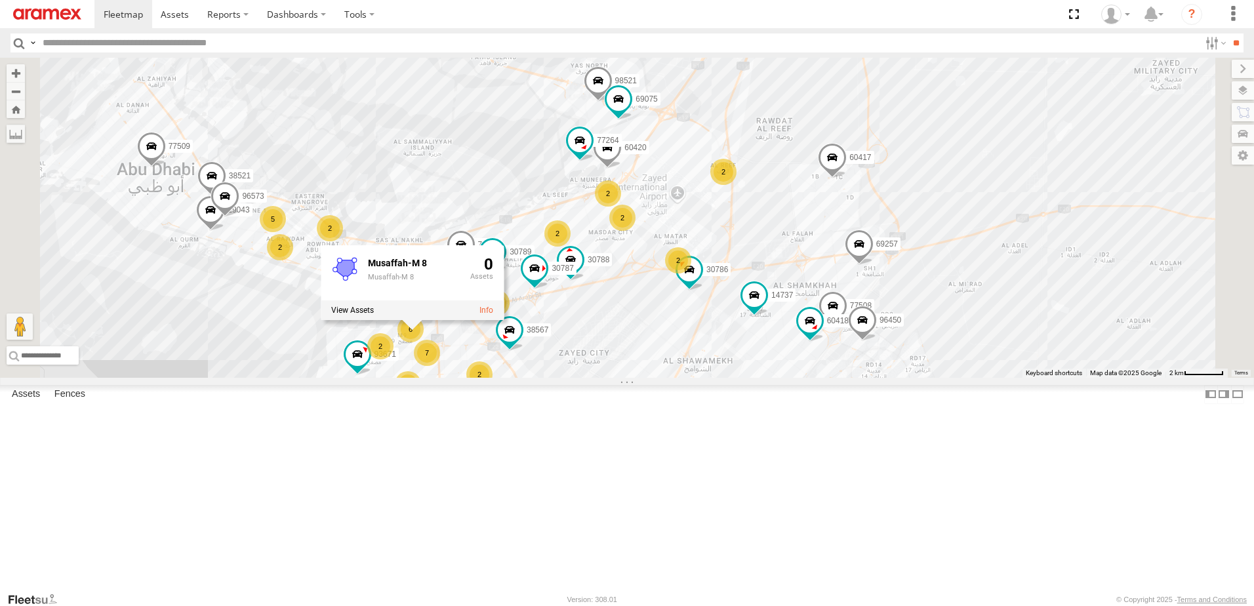
drag, startPoint x: 751, startPoint y: 156, endPoint x: 850, endPoint y: 220, distance: 118.0
click at [850, 220] on div "30426 88129 93586-auh 93580 30792 30427 93598 46190 93591 60417 69213 30782 994…" at bounding box center [627, 218] width 1254 height 320
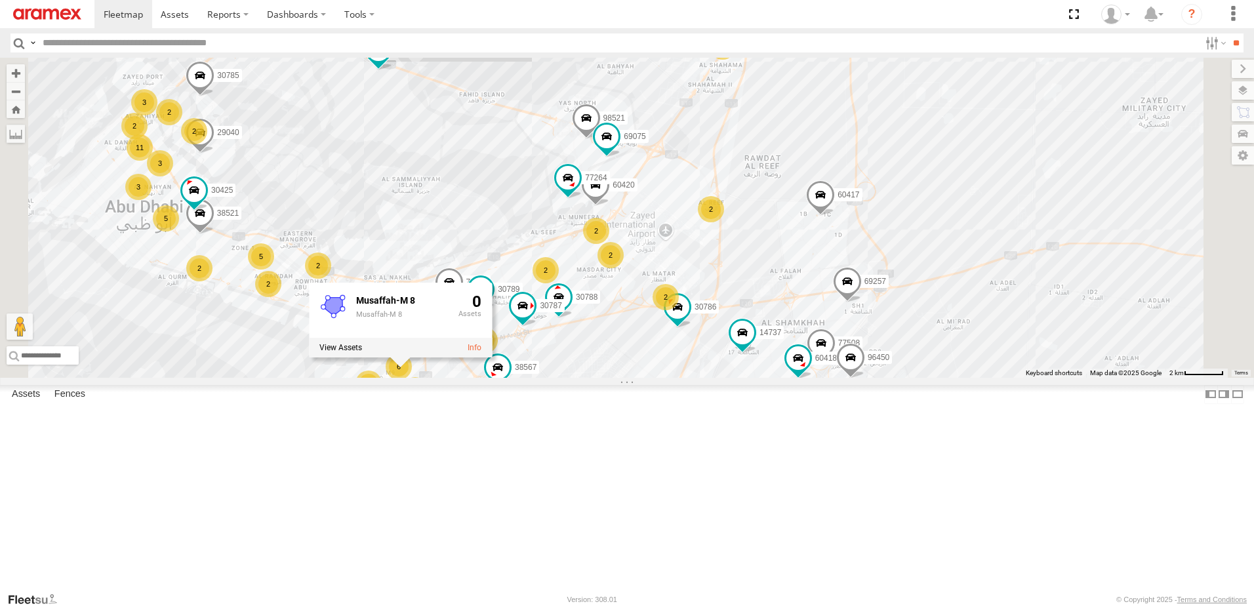
drag, startPoint x: 810, startPoint y: 268, endPoint x: 732, endPoint y: 481, distance: 226.9
click at [732, 378] on div "30426 88129 93586-auh 93580 30792 30427 93598 46190 93591 60417 69213 30782 994…" at bounding box center [627, 218] width 1254 height 320
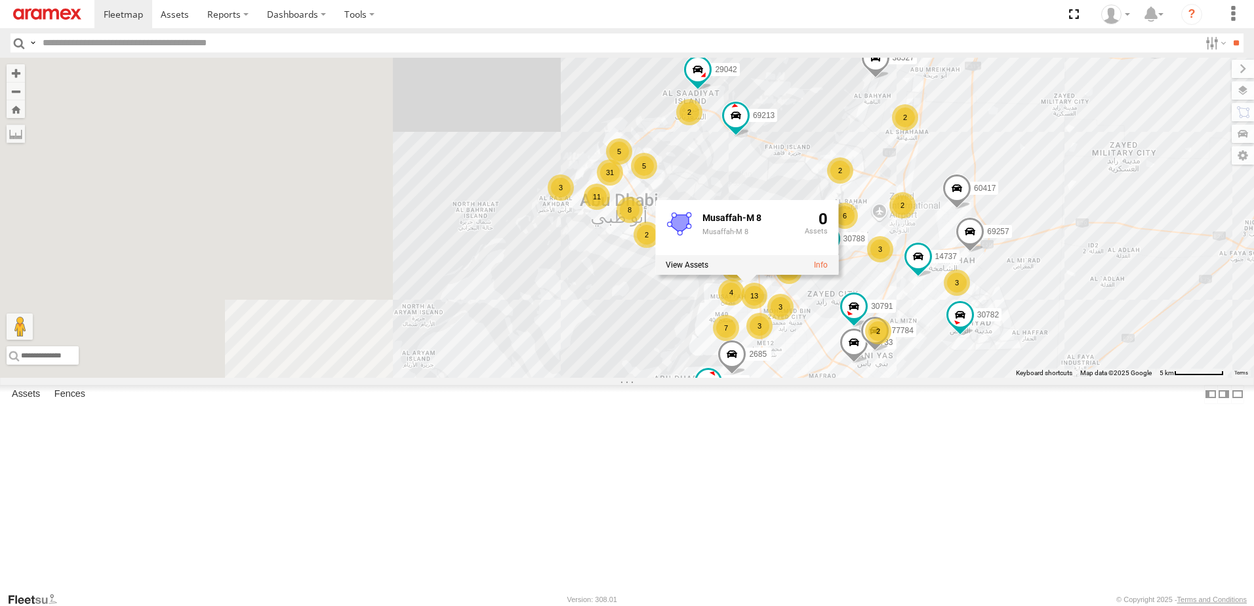
drag, startPoint x: 976, startPoint y: 451, endPoint x: 1256, endPoint y: 269, distance: 334.1
click at [1253, 269] on html at bounding box center [627, 303] width 1254 height 606
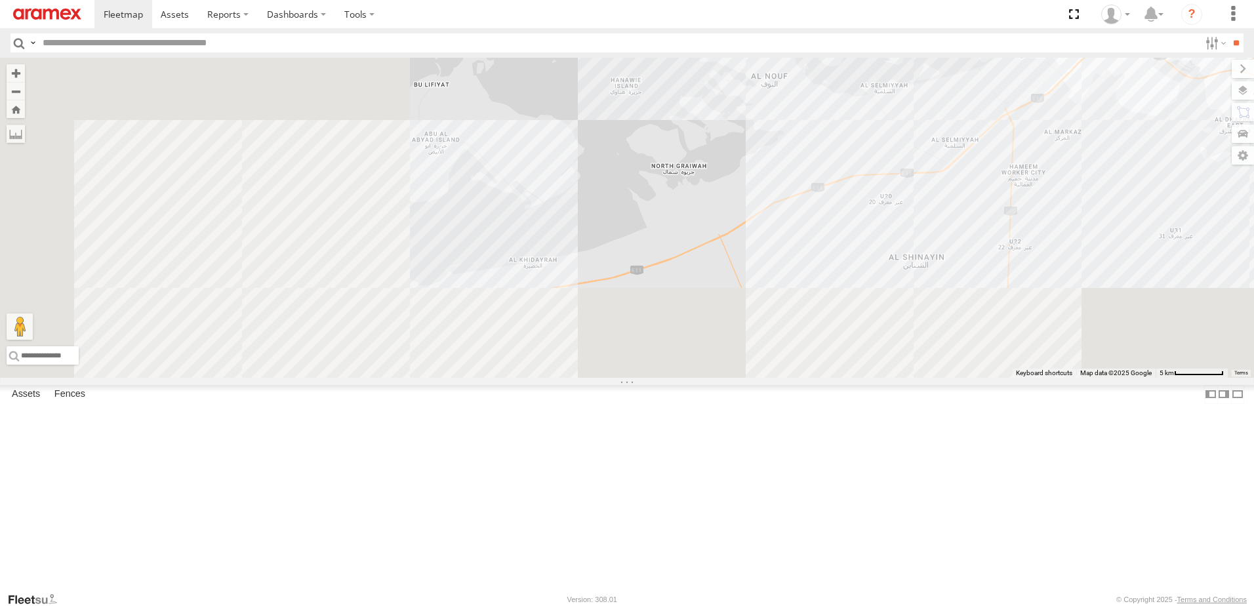
drag, startPoint x: 700, startPoint y: 490, endPoint x: 1104, endPoint y: 148, distance: 528.5
click at [1104, 148] on div "30426 88129 93586-auh 93580 30792 30427 93598 46190 93591 60417 69213 30782 994…" at bounding box center [627, 218] width 1254 height 320
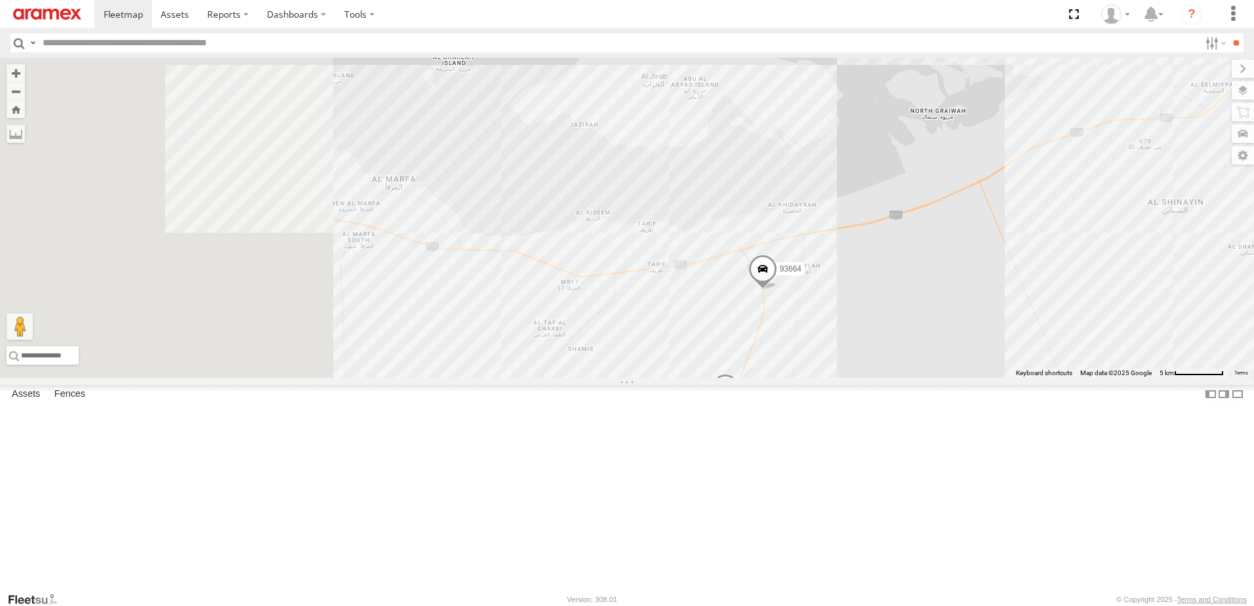
drag, startPoint x: 711, startPoint y: 294, endPoint x: 1147, endPoint y: 223, distance: 441.8
click at [1147, 223] on div "30426 88129 93586-auh 93580 30792 30427 93598 46190 93591 60417 69213 30782 994…" at bounding box center [627, 218] width 1254 height 320
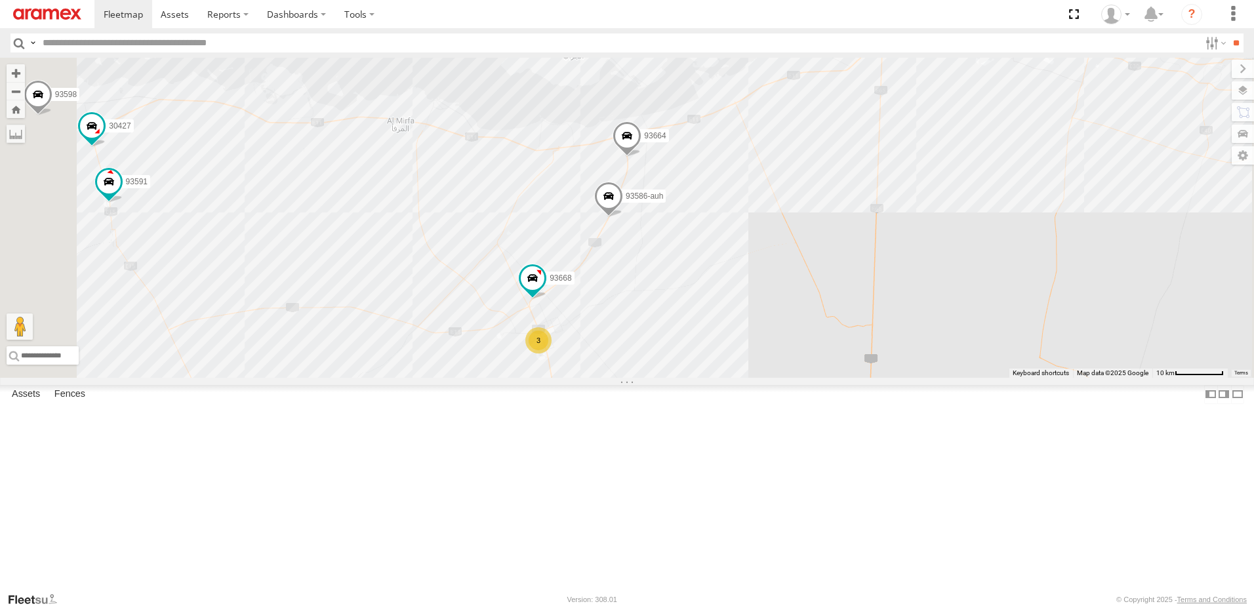
click at [199, 49] on input "text" at bounding box center [618, 42] width 1162 height 19
click at [209, 38] on input "text" at bounding box center [618, 42] width 1162 height 19
type input "*"
click at [37, 41] on label at bounding box center [33, 42] width 10 height 19
click at [0, 0] on span "Driver First Name" at bounding box center [0, 0] width 0 height 0
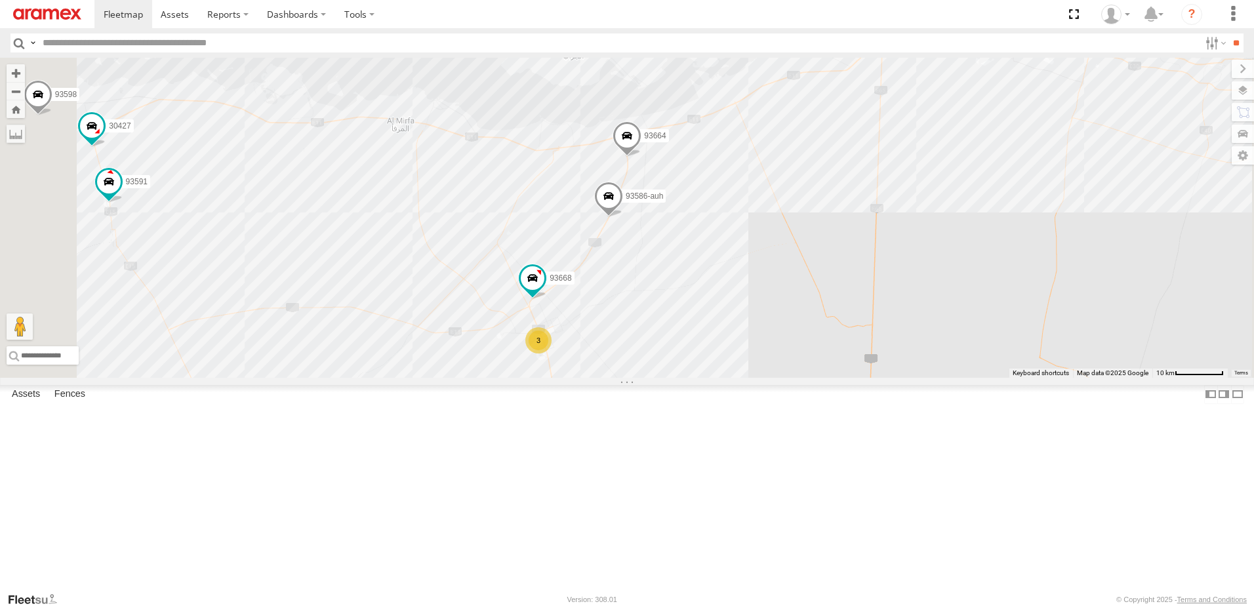
click at [151, 41] on input "text" at bounding box center [618, 42] width 1162 height 19
type input "*******"
click at [1228, 33] on input "**" at bounding box center [1235, 42] width 15 height 19
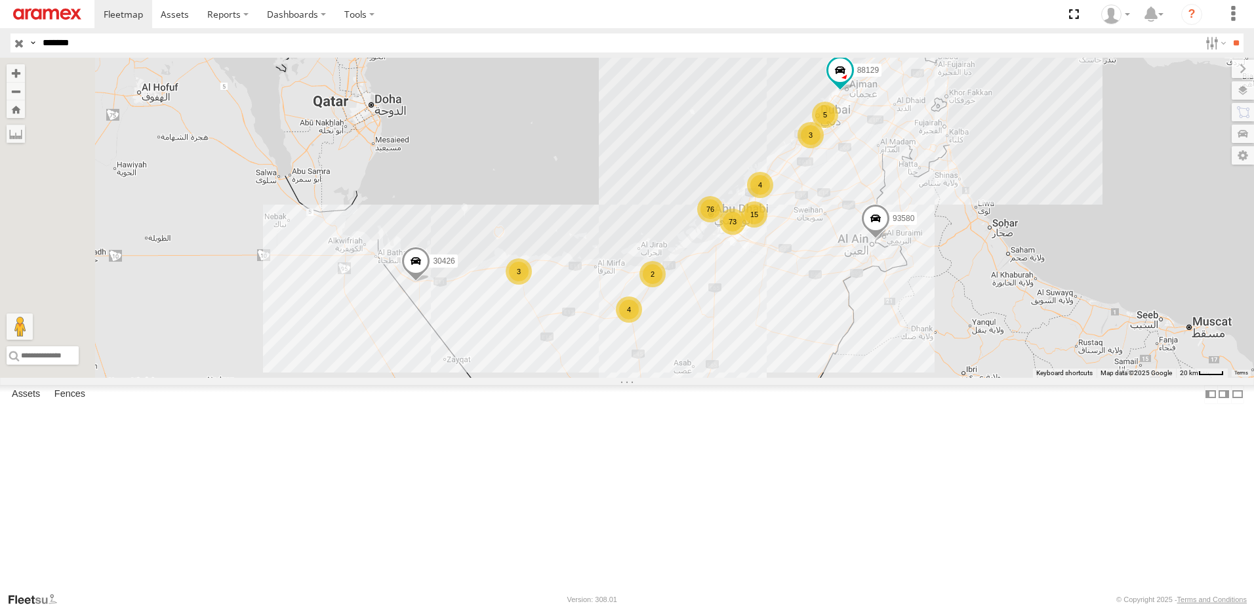
drag, startPoint x: 595, startPoint y: 262, endPoint x: 846, endPoint y: 203, distance: 257.3
click at [846, 203] on div "30426 88129 93580 73 76 4 15 5 3 4 3 2" at bounding box center [627, 218] width 1254 height 320
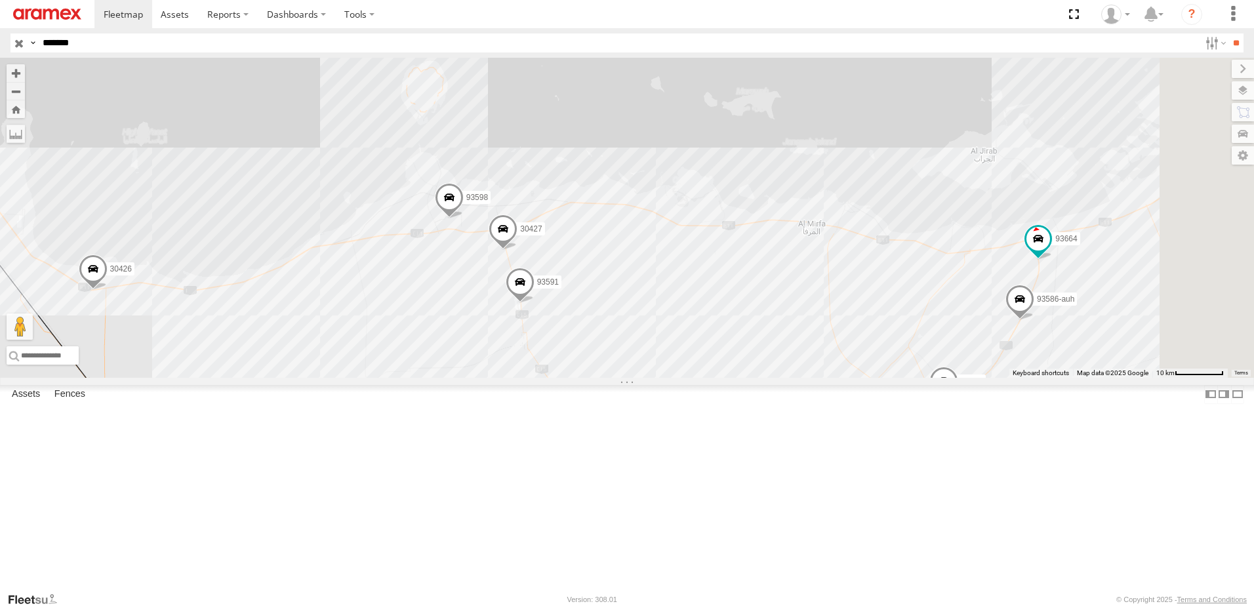
drag, startPoint x: 878, startPoint y: 335, endPoint x: 750, endPoint y: 318, distance: 129.0
click at [751, 318] on div "30426 88129 93580 30427 93598 93668 93664 93586-auh 93591 3" at bounding box center [627, 218] width 1254 height 320
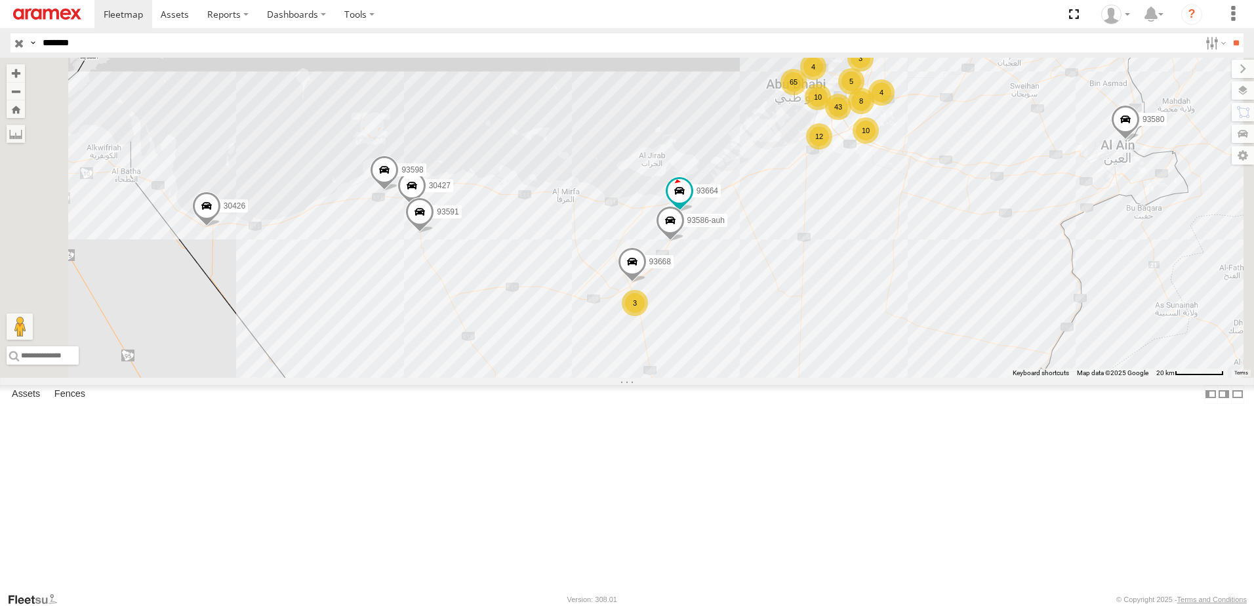
click at [0, 0] on span at bounding box center [0, 0] width 0 height 0
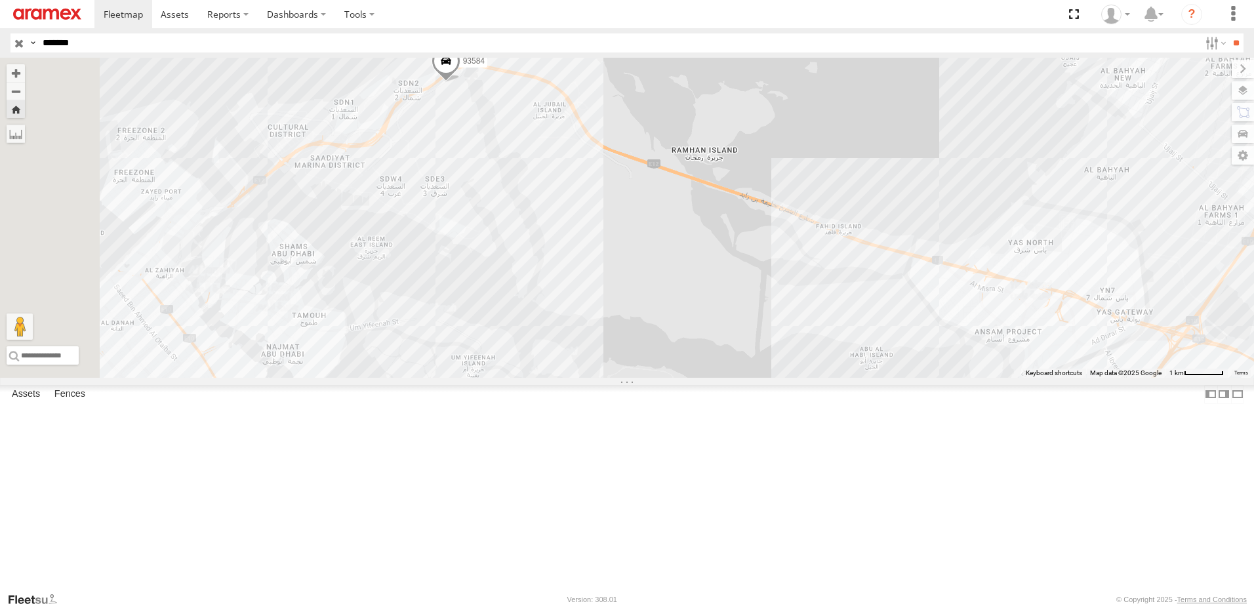
drag, startPoint x: 495, startPoint y: 194, endPoint x: 602, endPoint y: 189, distance: 107.0
click at [602, 189] on div "93584" at bounding box center [627, 218] width 1254 height 320
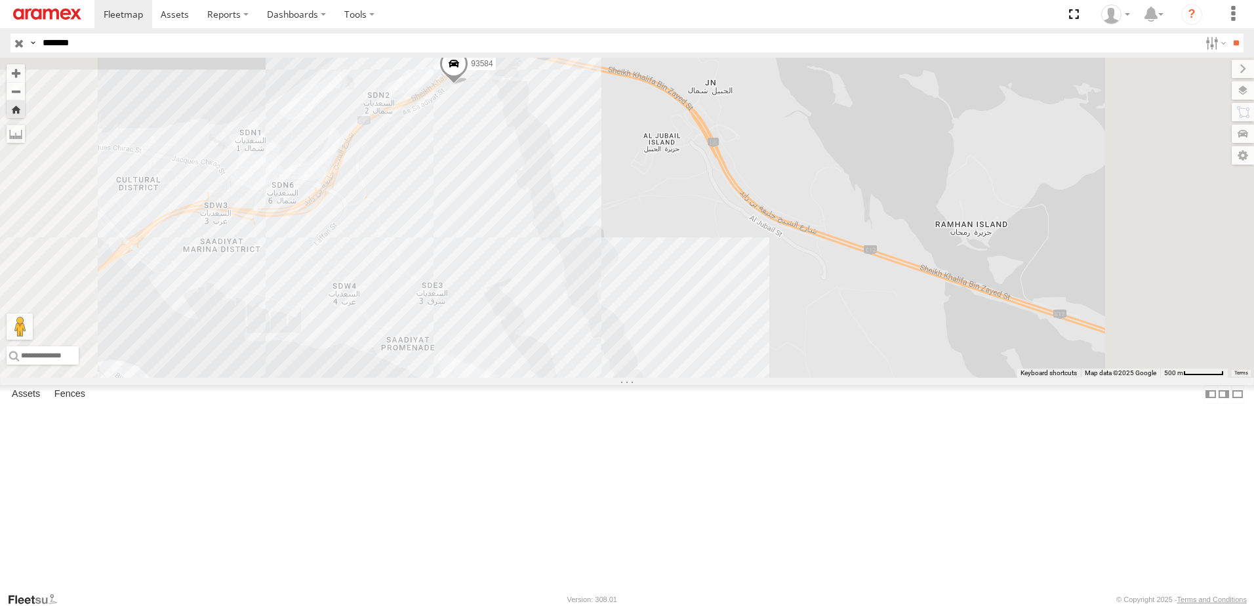
click at [0, 0] on span at bounding box center [0, 0] width 0 height 0
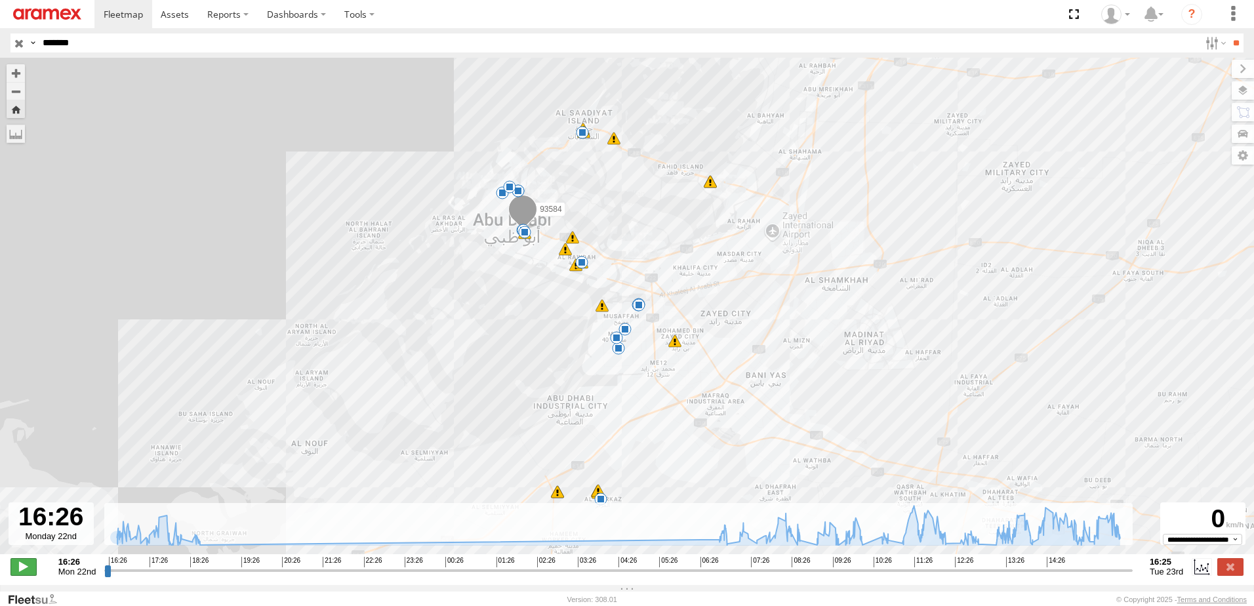
click at [28, 575] on span at bounding box center [23, 566] width 26 height 17
drag, startPoint x: 111, startPoint y: 578, endPoint x: 247, endPoint y: 576, distance: 135.1
click at [247, 576] on input "range" at bounding box center [618, 570] width 1028 height 12
type input "**********"
select select "**********"
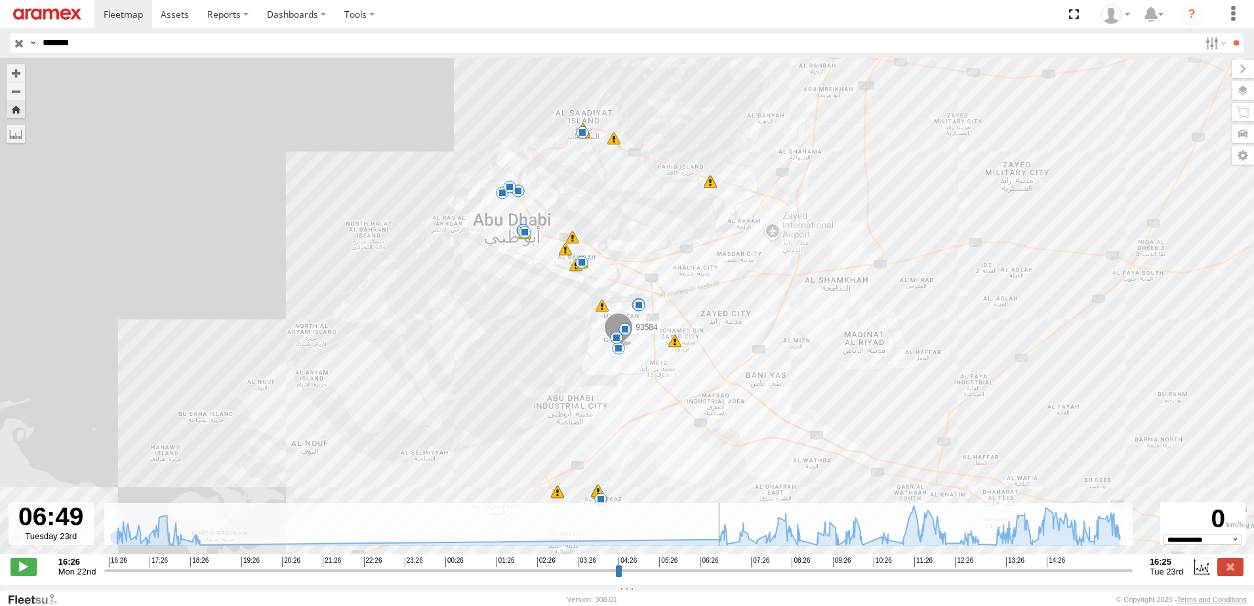
click at [719, 576] on input "range" at bounding box center [618, 570] width 1028 height 12
drag, startPoint x: 723, startPoint y: 577, endPoint x: 774, endPoint y: 579, distance: 50.5
click at [774, 576] on input "range" at bounding box center [618, 570] width 1028 height 12
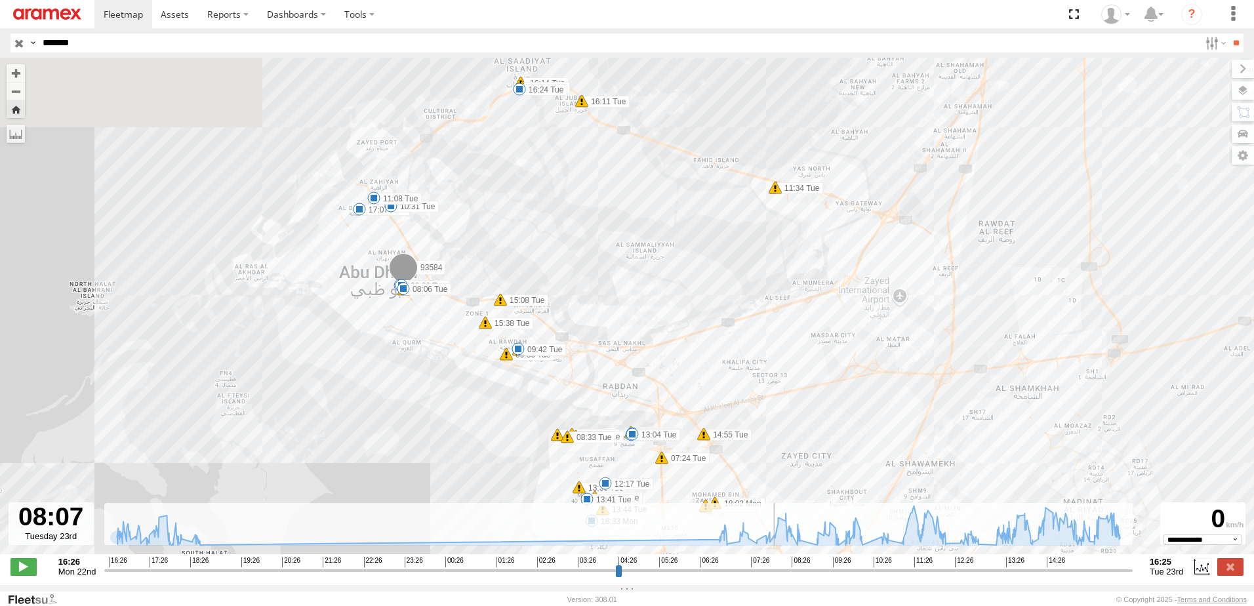
drag, startPoint x: 558, startPoint y: 246, endPoint x: 500, endPoint y: 385, distance: 150.8
click at [453, 383] on div "93584 16:29 Mon 17:07 Mon 18:33 Mon 07:06 Tue 08:00 Tue 08:06 Tue 08:47 Tue 09:…" at bounding box center [627, 313] width 1254 height 510
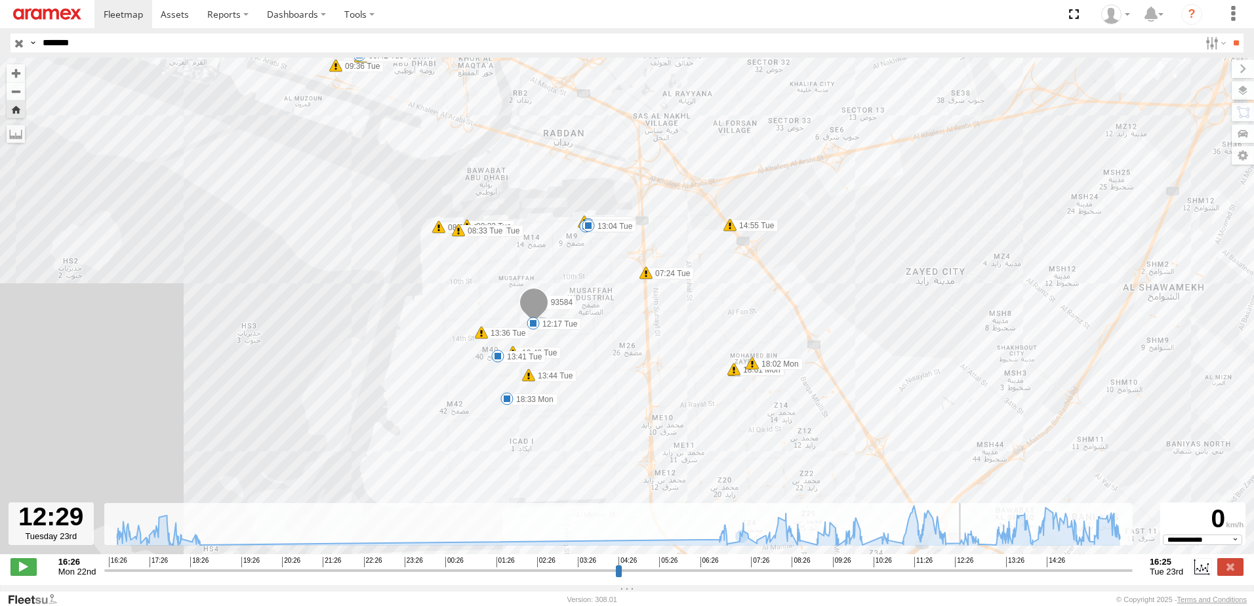
drag, startPoint x: 784, startPoint y: 583, endPoint x: 961, endPoint y: 569, distance: 176.9
click at [961, 569] on input "range" at bounding box center [618, 570] width 1028 height 12
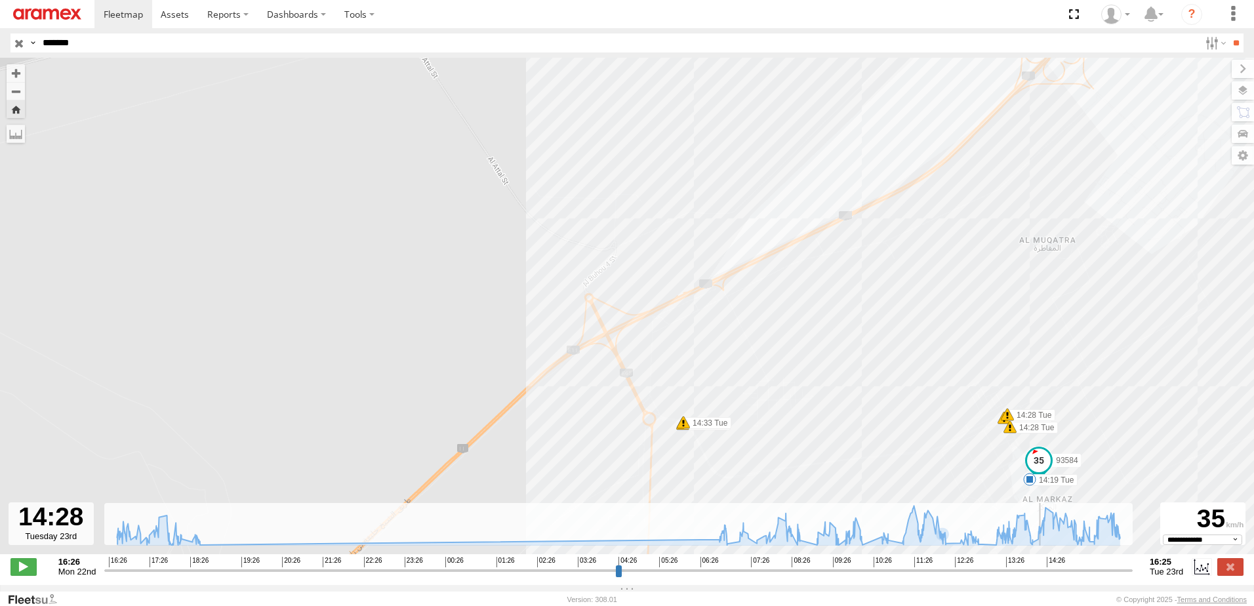
drag, startPoint x: 964, startPoint y: 578, endPoint x: 1044, endPoint y: 574, distance: 80.7
click at [1044, 574] on input "range" at bounding box center [618, 570] width 1028 height 12
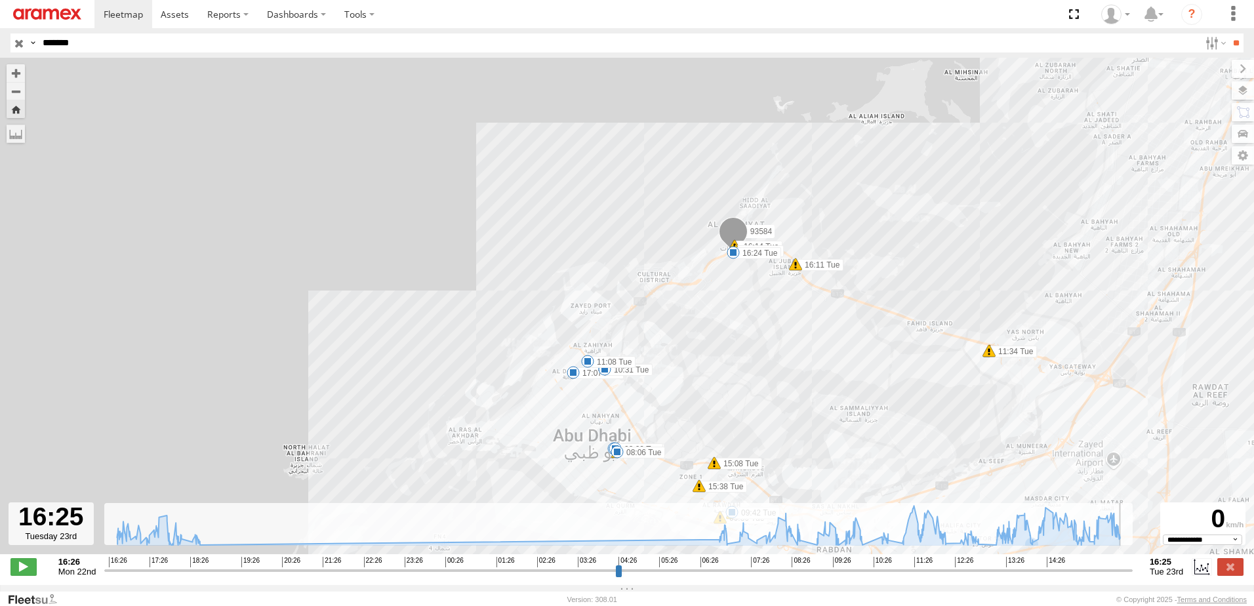
drag, startPoint x: 1053, startPoint y: 580, endPoint x: 1144, endPoint y: 562, distance: 93.0
type input "**********"
click at [1132, 564] on input "range" at bounding box center [618, 570] width 1028 height 12
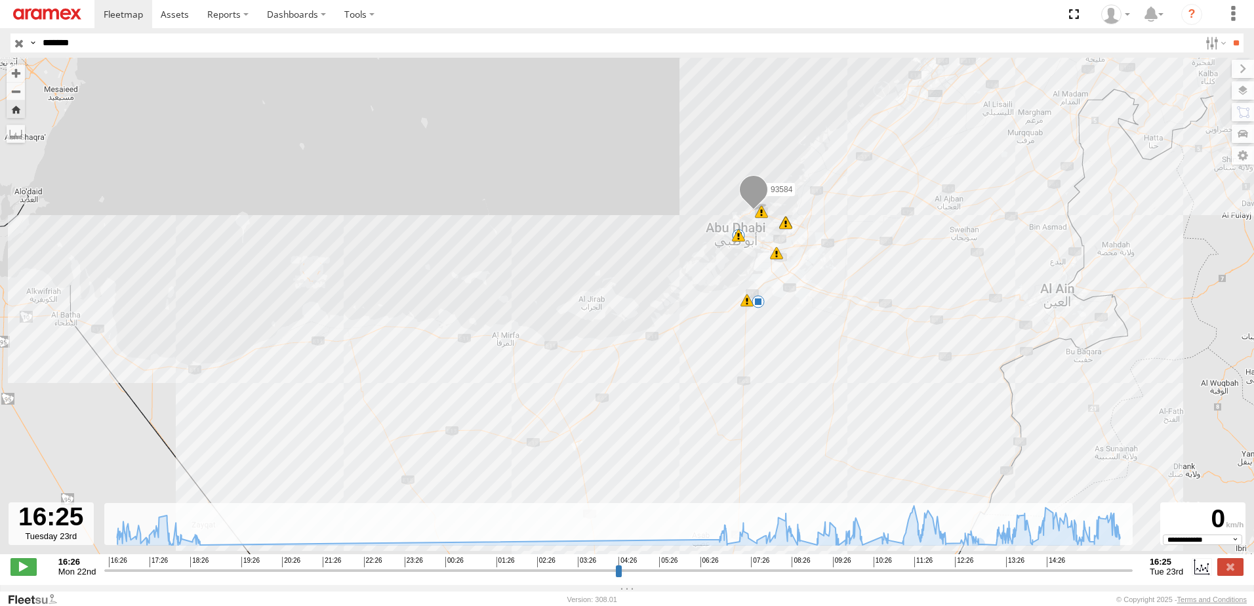
click at [38, 44] on label at bounding box center [33, 42] width 10 height 19
click at [178, 51] on input "*******" at bounding box center [618, 42] width 1162 height 19
